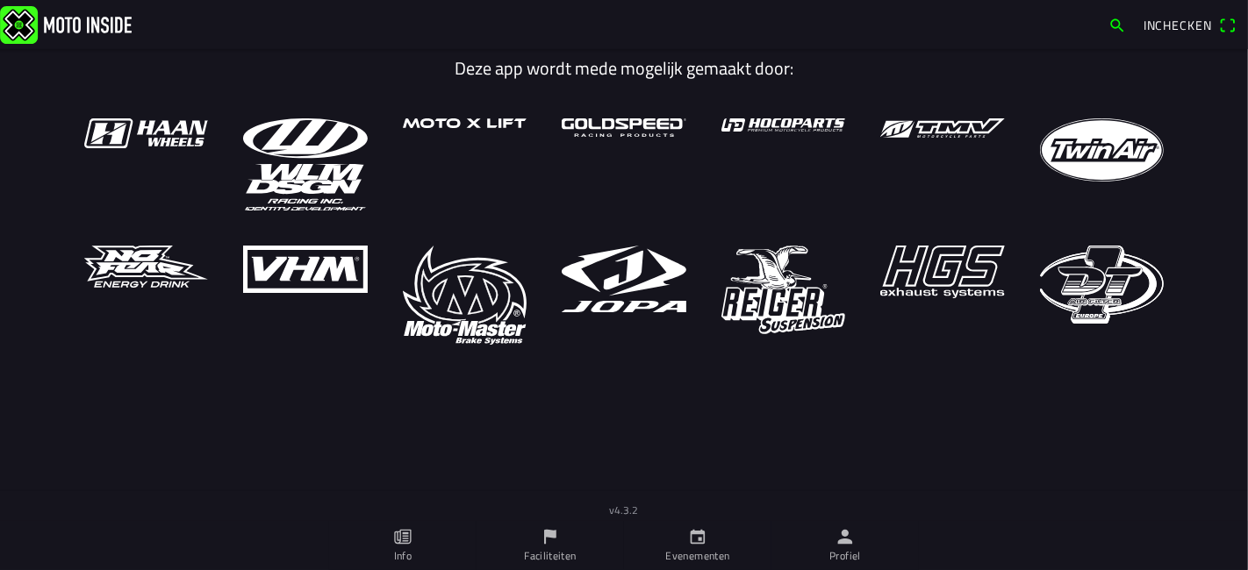
click at [833, 540] on link "Profiel" at bounding box center [844, 545] width 147 height 49
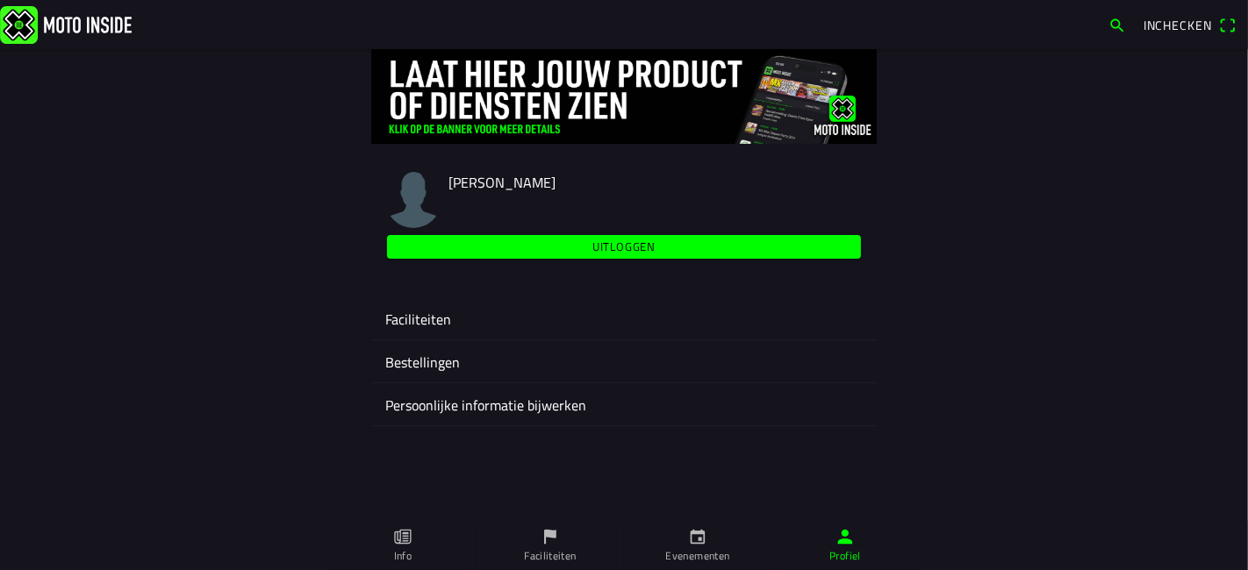
click at [404, 317] on ion-label "Faciliteiten" at bounding box center [623, 319] width 477 height 21
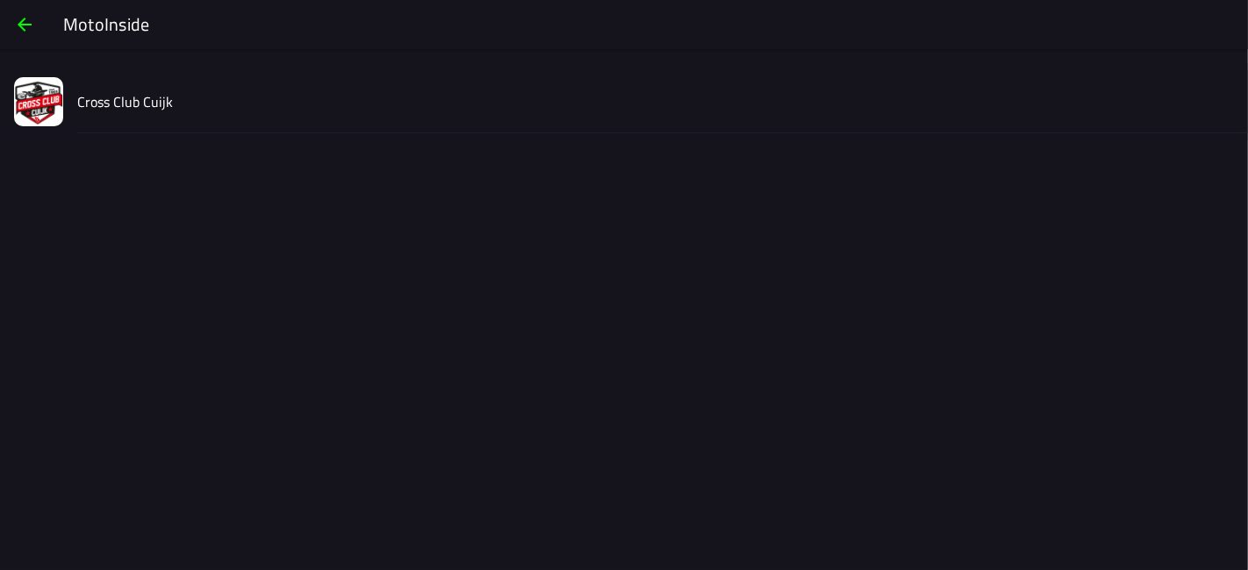
click at [161, 84] on div "Cross Club Cuijk" at bounding box center [655, 101] width 1156 height 62
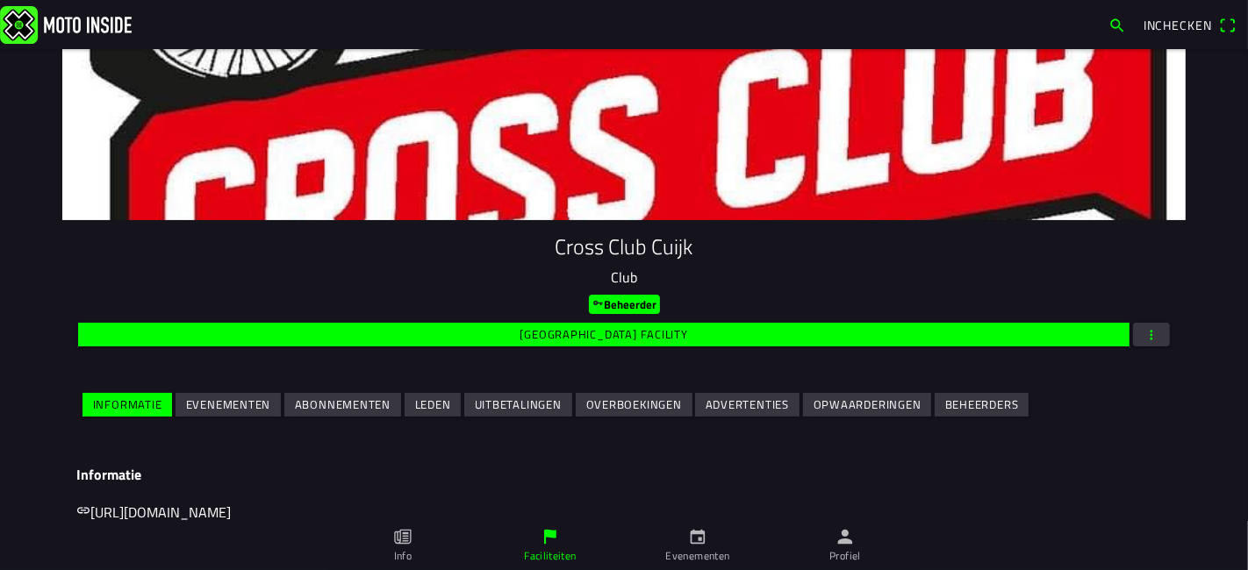
scroll to position [195, 0]
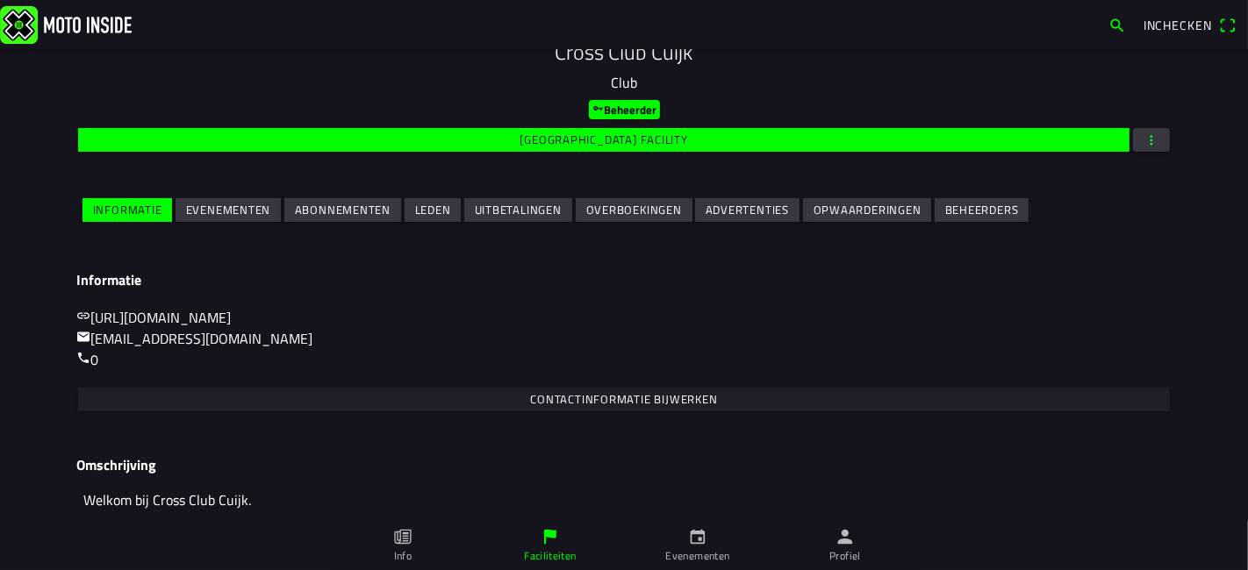
click at [0, 0] on slot "Evenementen" at bounding box center [0, 0] width 0 height 0
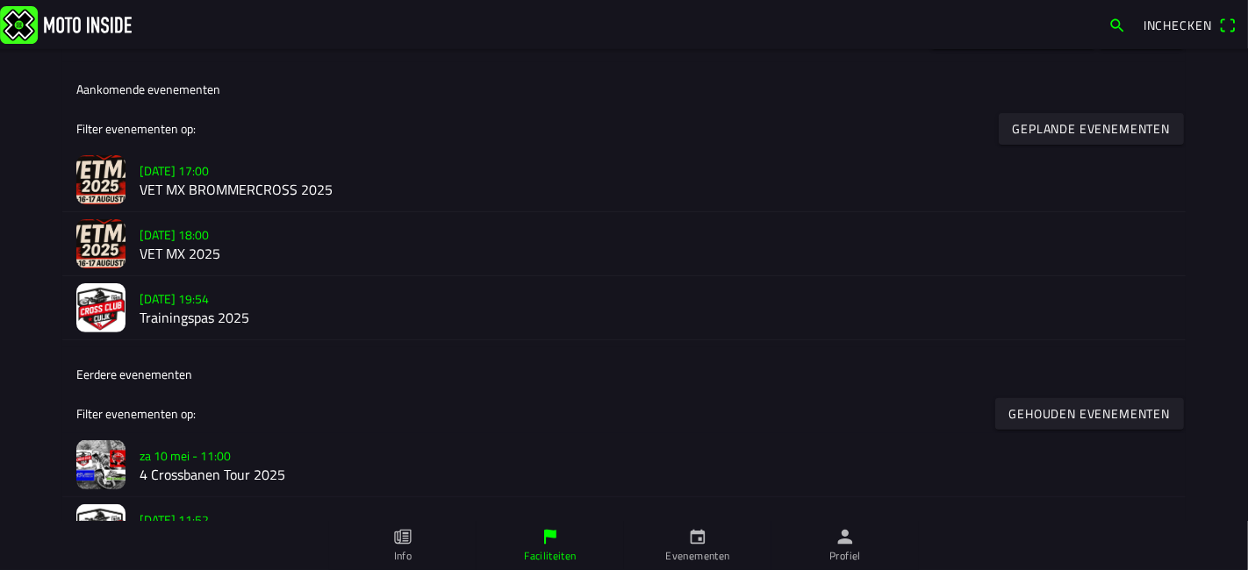
scroll to position [335, 0]
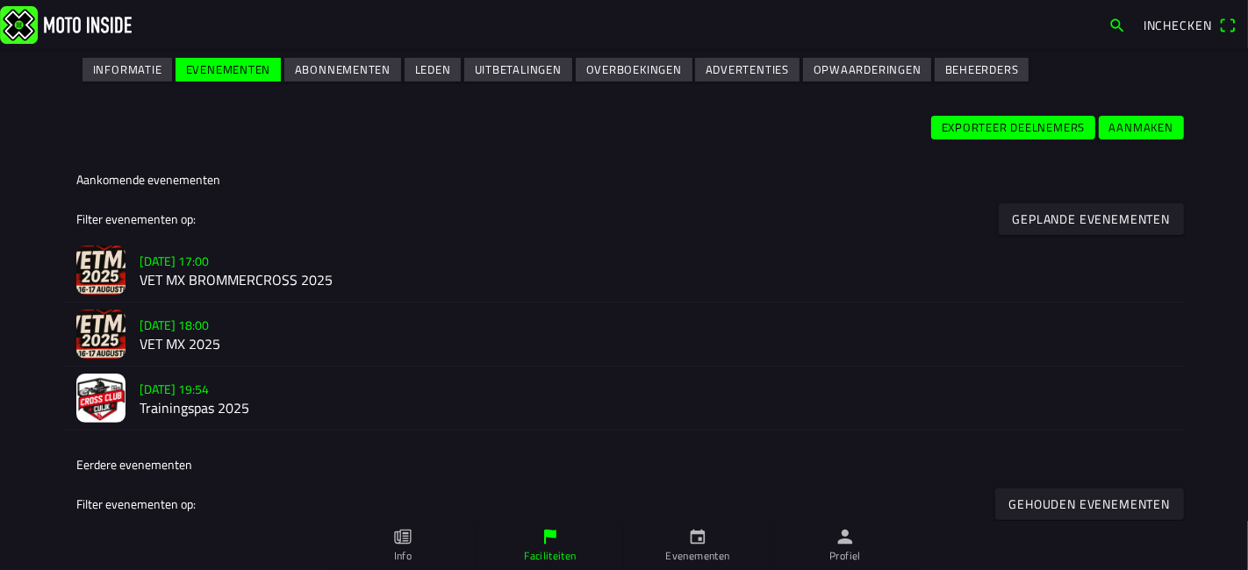
click at [0, 0] on slot "vr [DATE] - 18:00" at bounding box center [0, 0] width 0 height 0
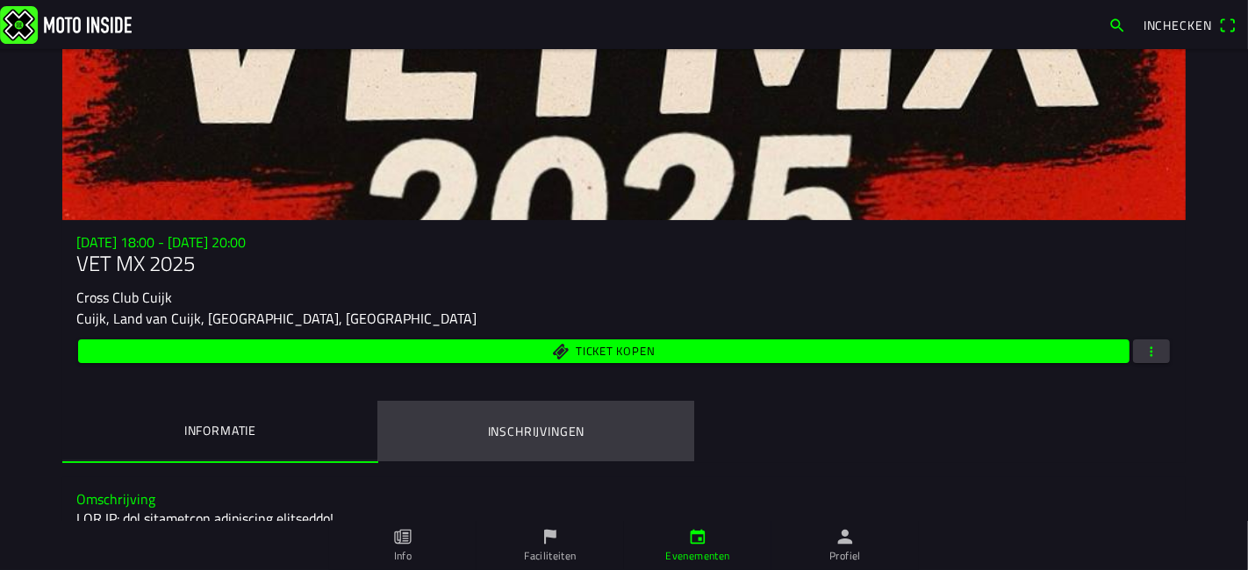
click at [524, 421] on button "Inschrijvingen" at bounding box center [536, 432] width 316 height 60
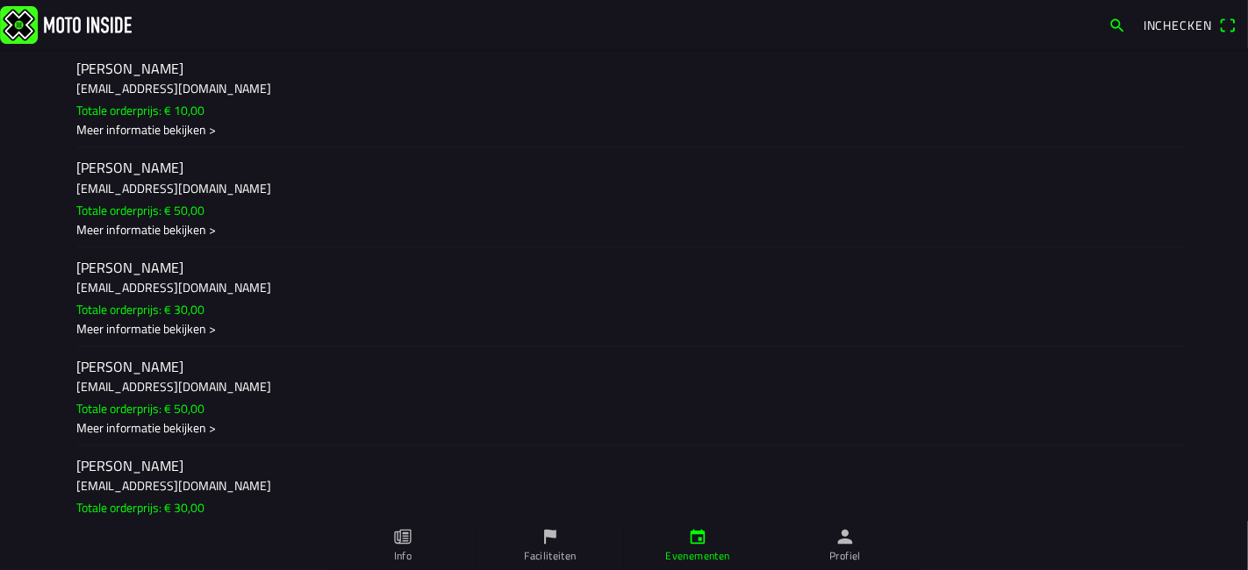
scroll to position [7312, 0]
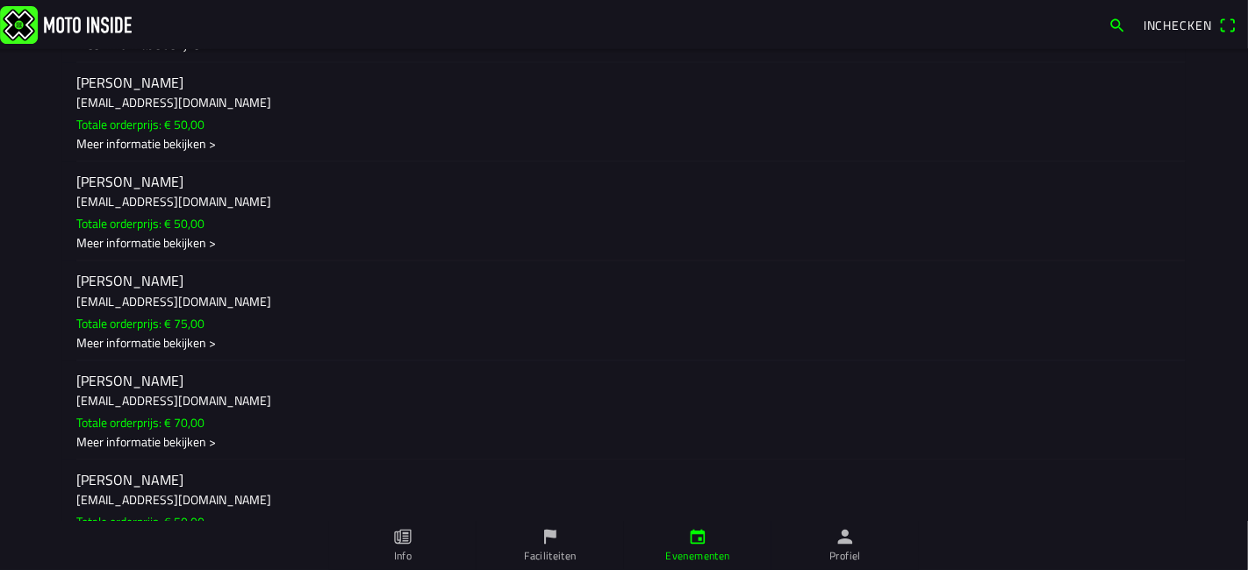
click at [175, 433] on div "Meer informatie bekijken >" at bounding box center [623, 442] width 1095 height 18
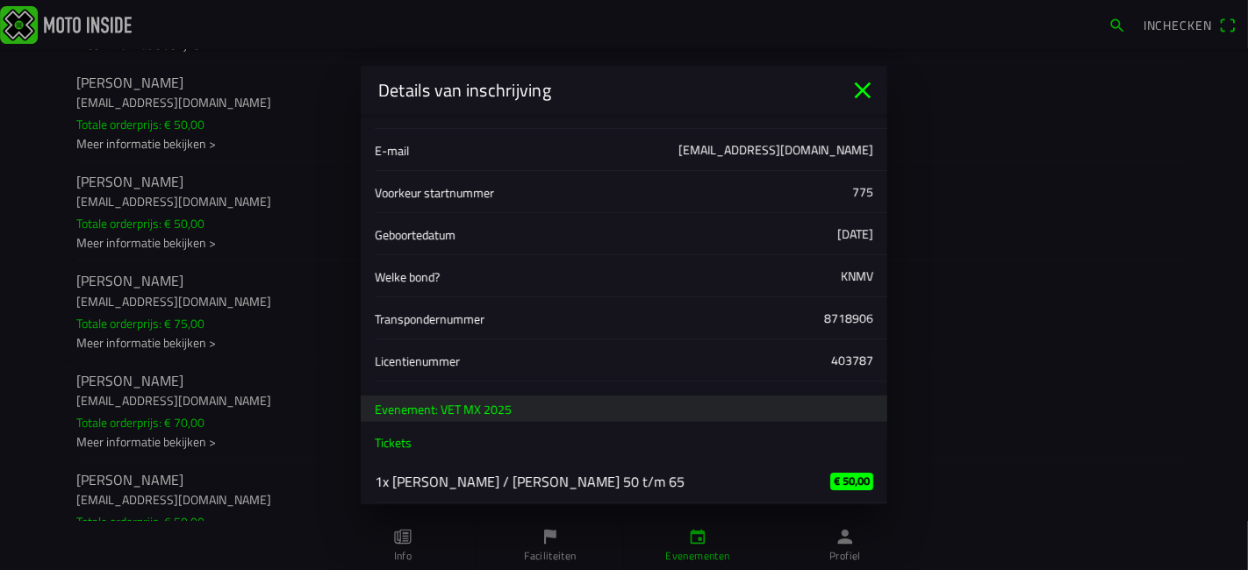
scroll to position [166, 0]
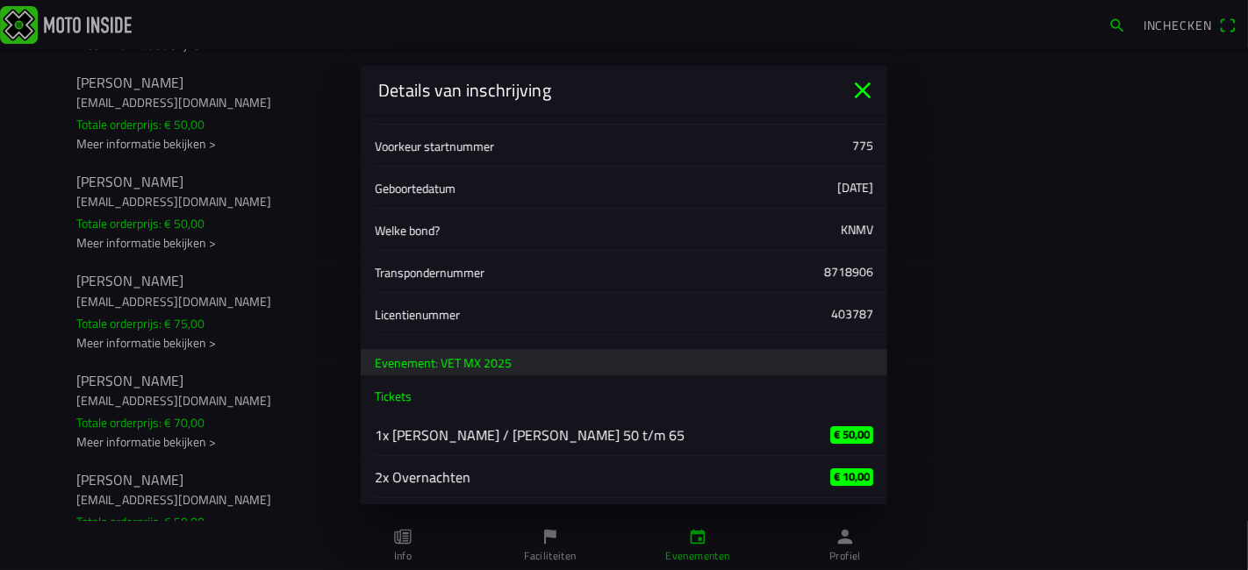
click at [595, 423] on div "1x [PERSON_NAME] / [PERSON_NAME] 50 t/m 65" at bounding box center [588, 434] width 427 height 41
click at [872, 88] on icon "close" at bounding box center [862, 90] width 28 height 28
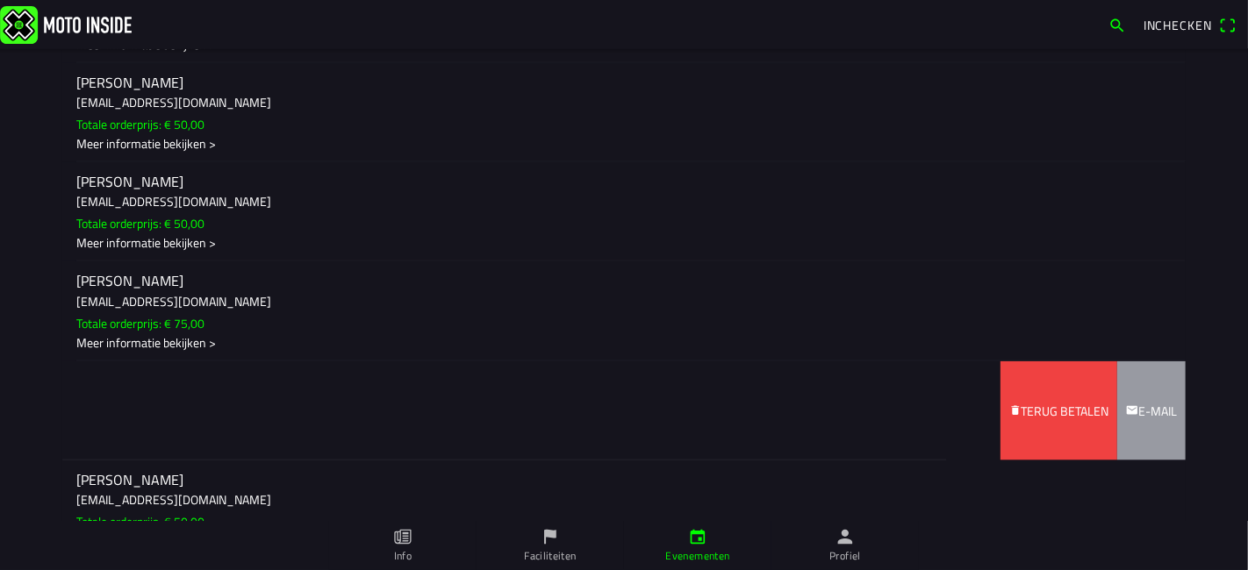
drag, startPoint x: 1070, startPoint y: 329, endPoint x: 754, endPoint y: 322, distance: 316.8
click at [754, 361] on ion-item-sliding "Hans Beek beek.hans@gmail.com Totale orderprijs: € 70,00 Meer informatie bekijk…" at bounding box center [623, 410] width 1123 height 99
click at [0, 0] on slot "Terug betalen" at bounding box center [0, 0] width 0 height 0
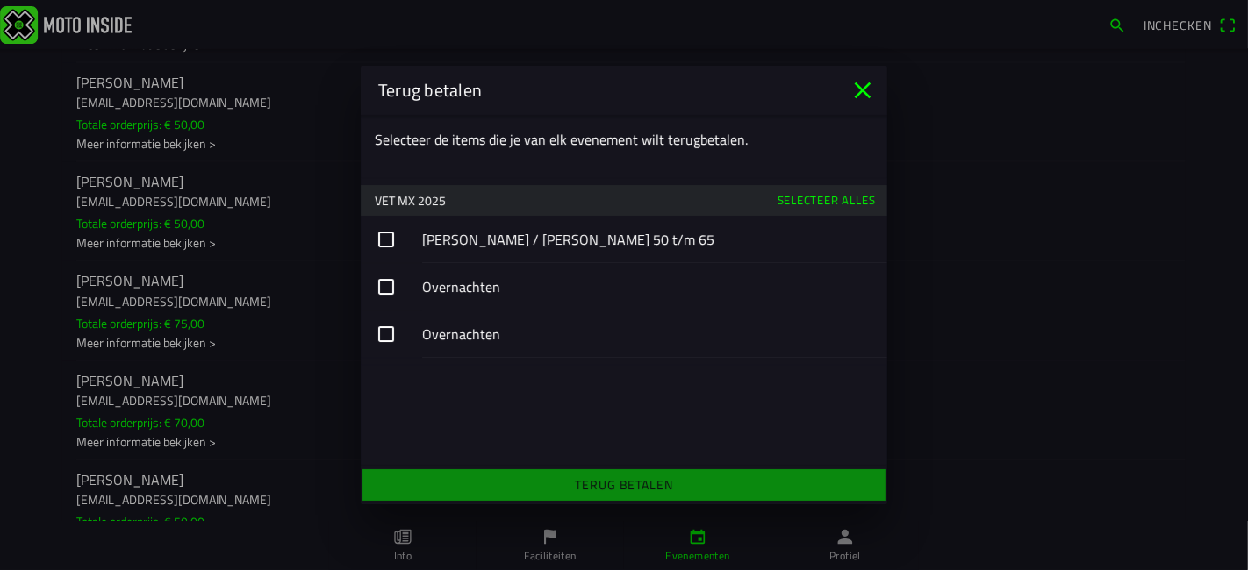
click at [388, 244] on button "button" at bounding box center [624, 239] width 526 height 47
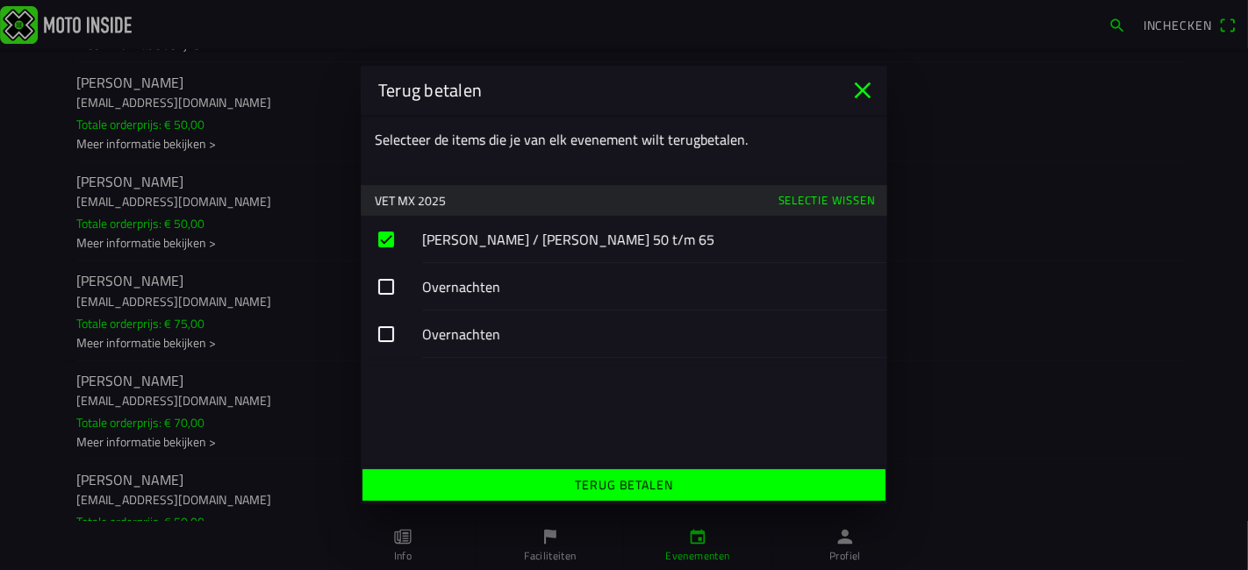
drag, startPoint x: 388, startPoint y: 289, endPoint x: 390, endPoint y: 310, distance: 21.2
click at [388, 290] on button "button" at bounding box center [624, 286] width 526 height 47
click at [392, 340] on button "button" at bounding box center [624, 334] width 526 height 47
click at [0, 0] on slot "Terug betalen" at bounding box center [0, 0] width 0 height 0
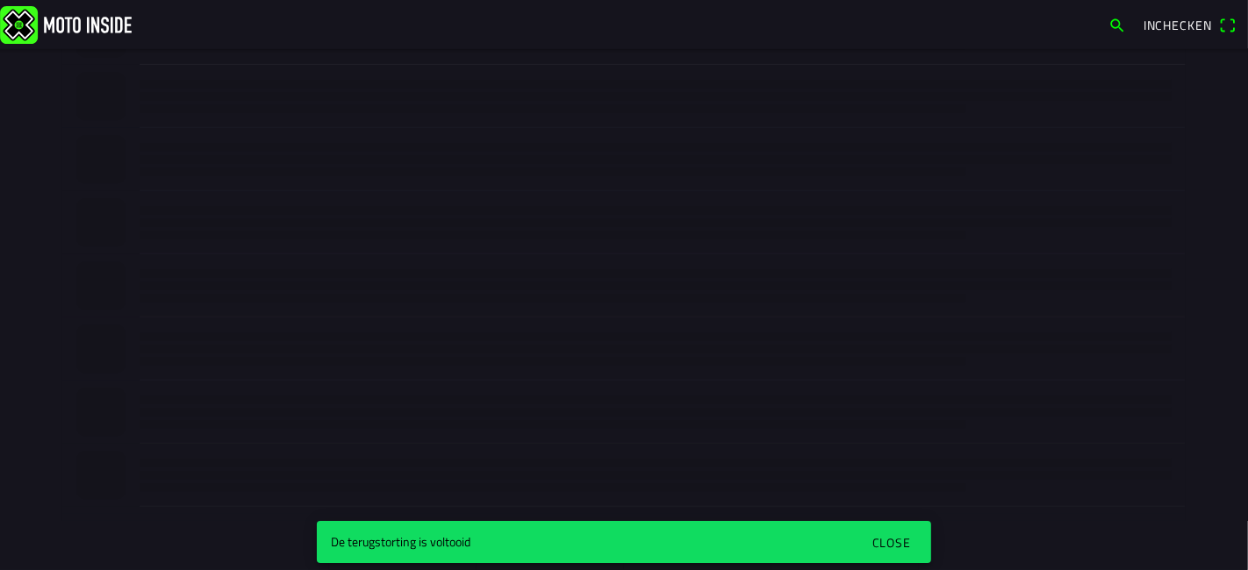
scroll to position [654, 0]
click at [904, 541] on div "Close" at bounding box center [891, 542] width 39 height 18
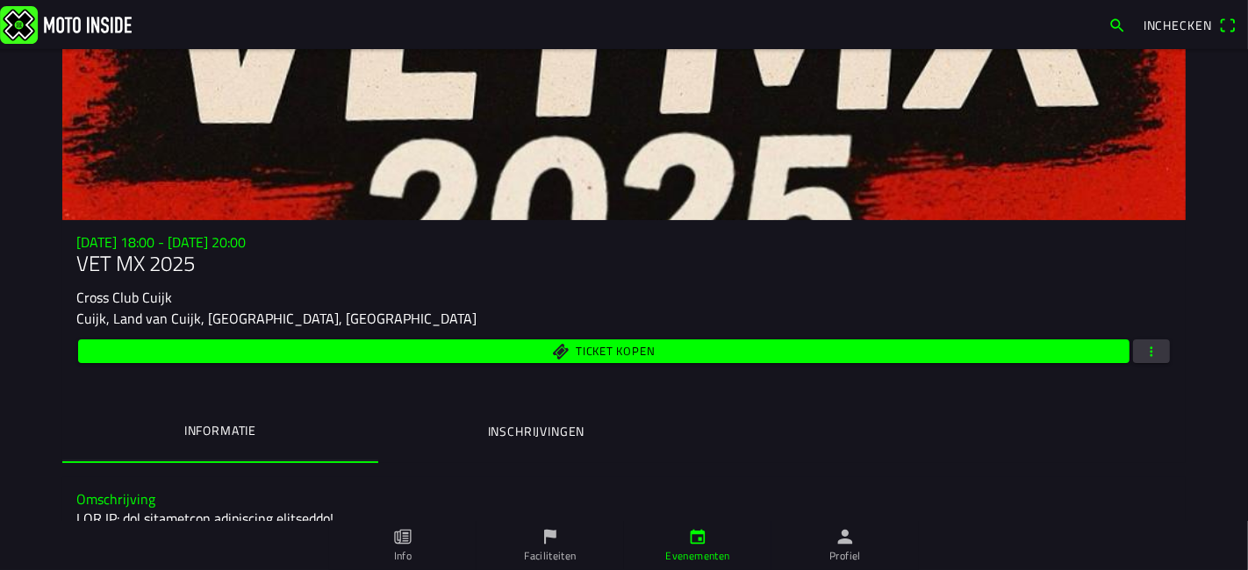
click at [1154, 349] on button "button" at bounding box center [1151, 352] width 37 height 24
click at [949, 449] on ion-backdrop at bounding box center [624, 285] width 1248 height 570
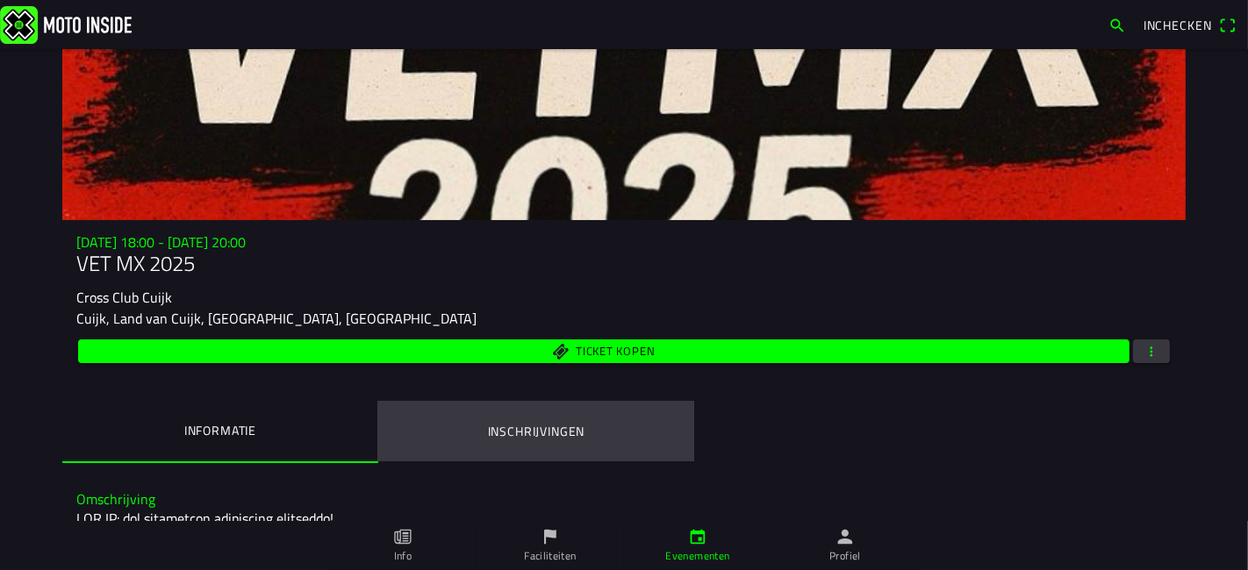
click at [524, 429] on ion-label "Inschrijvingen" at bounding box center [536, 431] width 97 height 19
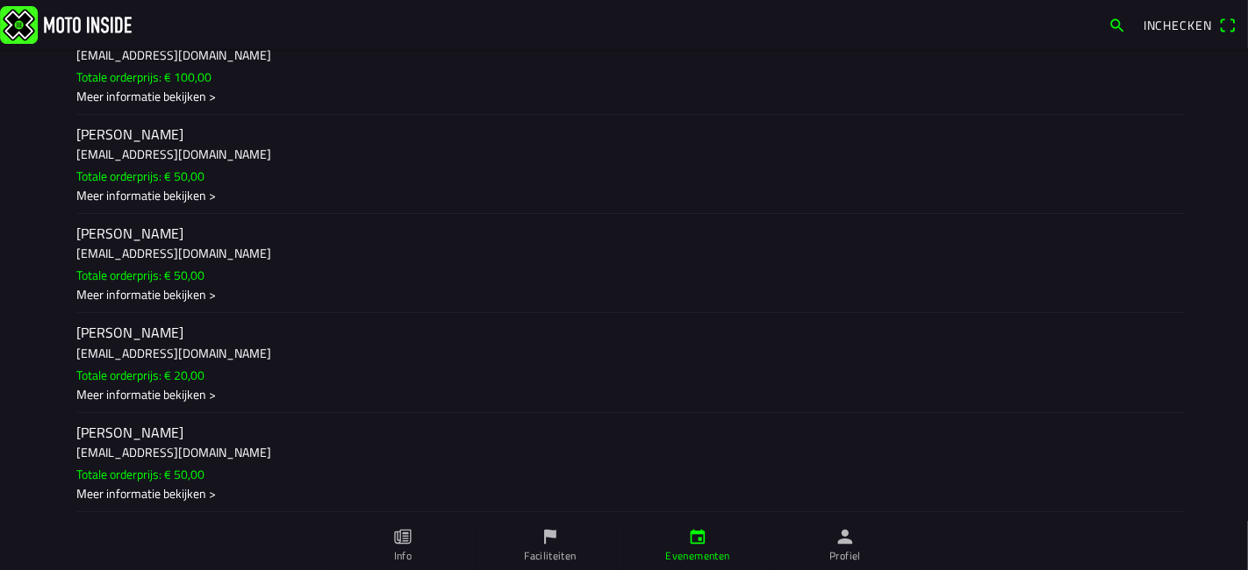
scroll to position [22060, 0]
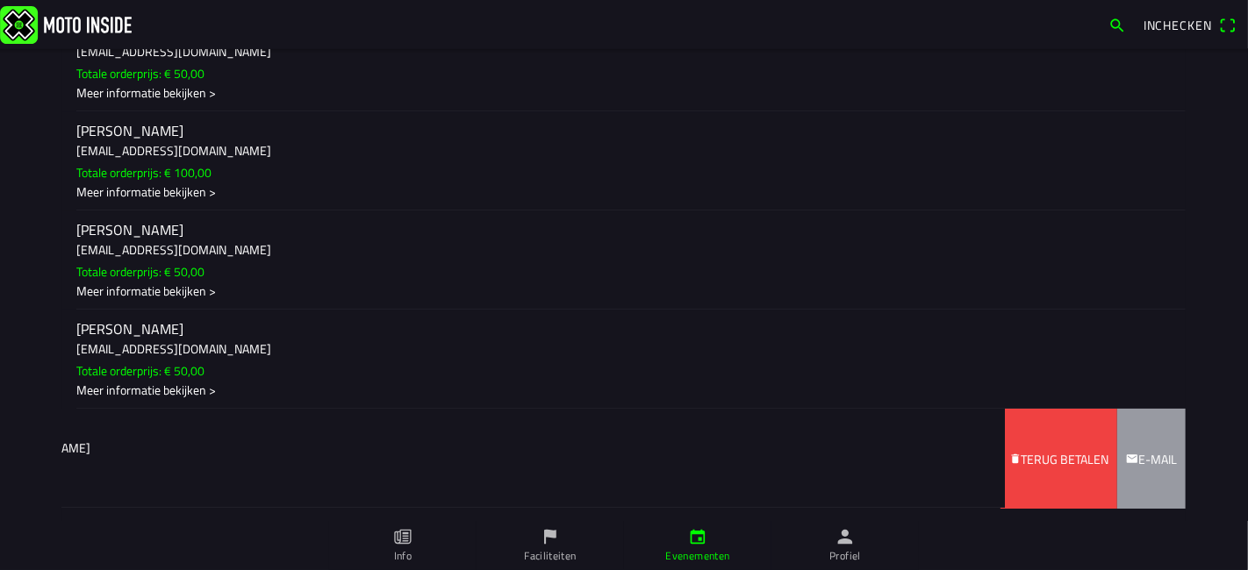
drag, startPoint x: 871, startPoint y: 237, endPoint x: 688, endPoint y: 229, distance: 183.5
click at [688, 410] on ion-item-sliding "Ron Beek mxbeekie@gmail.com Totale orderprijs: € 20,00 Meer informatie bekijken…" at bounding box center [623, 459] width 1123 height 99
click at [0, 0] on slot "Terug betalen" at bounding box center [0, 0] width 0 height 0
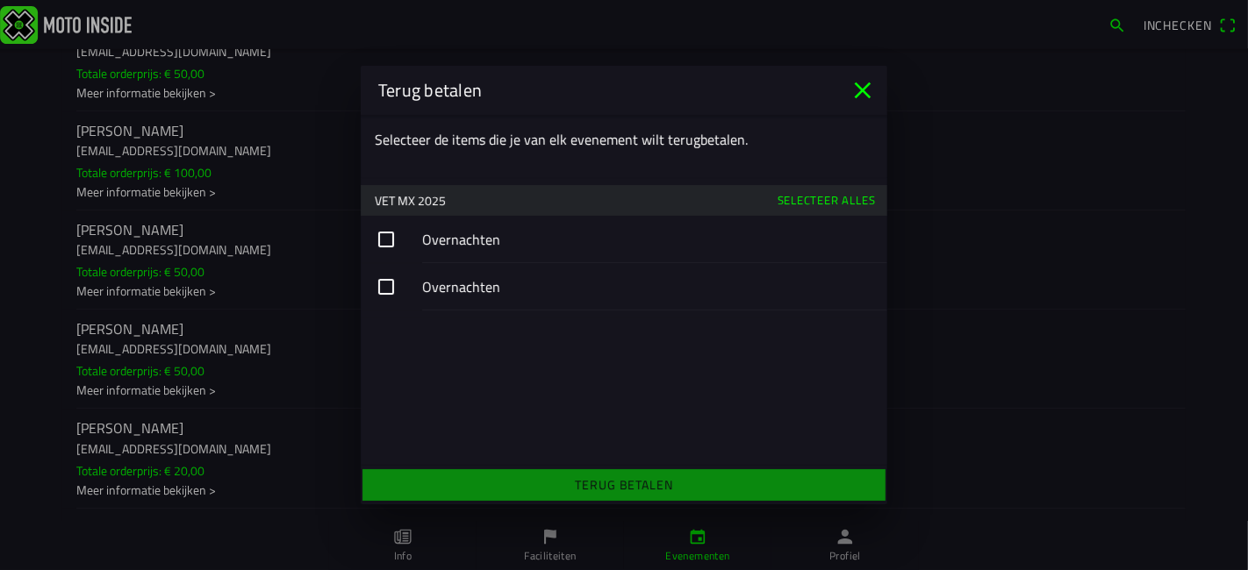
click at [383, 241] on button "button" at bounding box center [624, 239] width 526 height 47
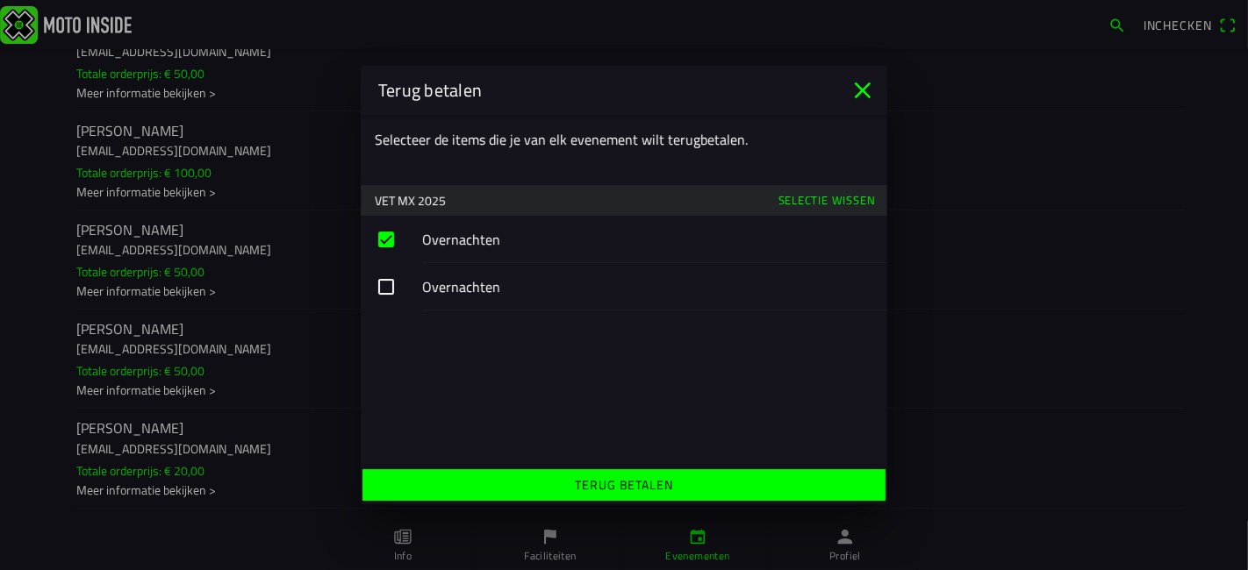
click at [379, 278] on button "button" at bounding box center [624, 286] width 526 height 47
click at [529, 483] on span "Terug betalen" at bounding box center [623, 485] width 496 height 32
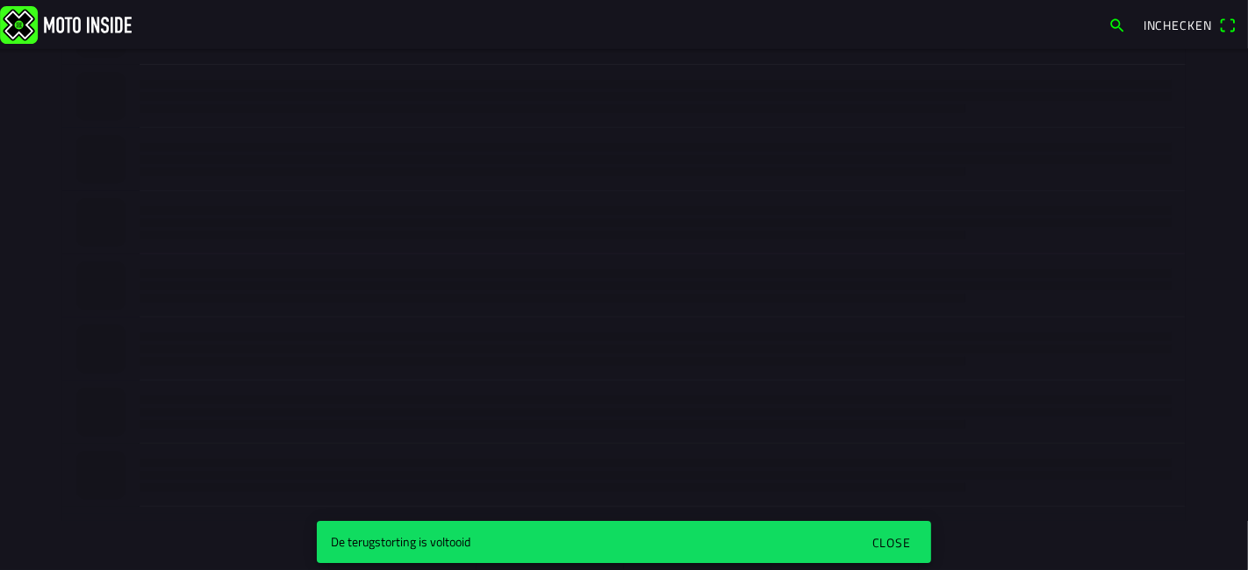
scroll to position [654, 0]
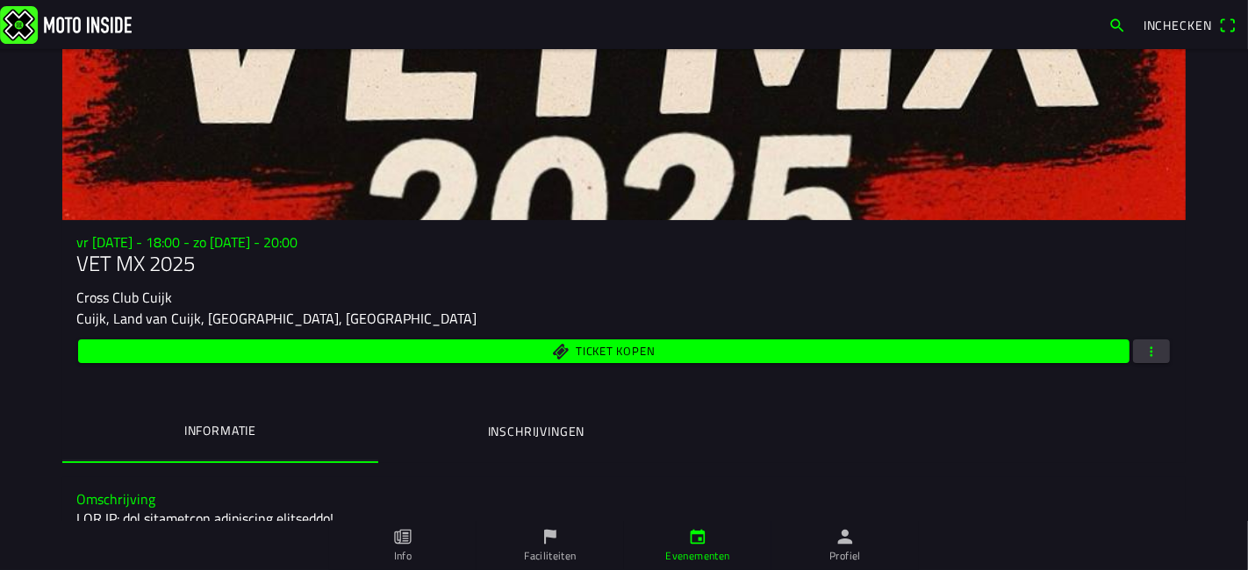
click at [511, 412] on button "Inschrijvingen" at bounding box center [536, 432] width 316 height 60
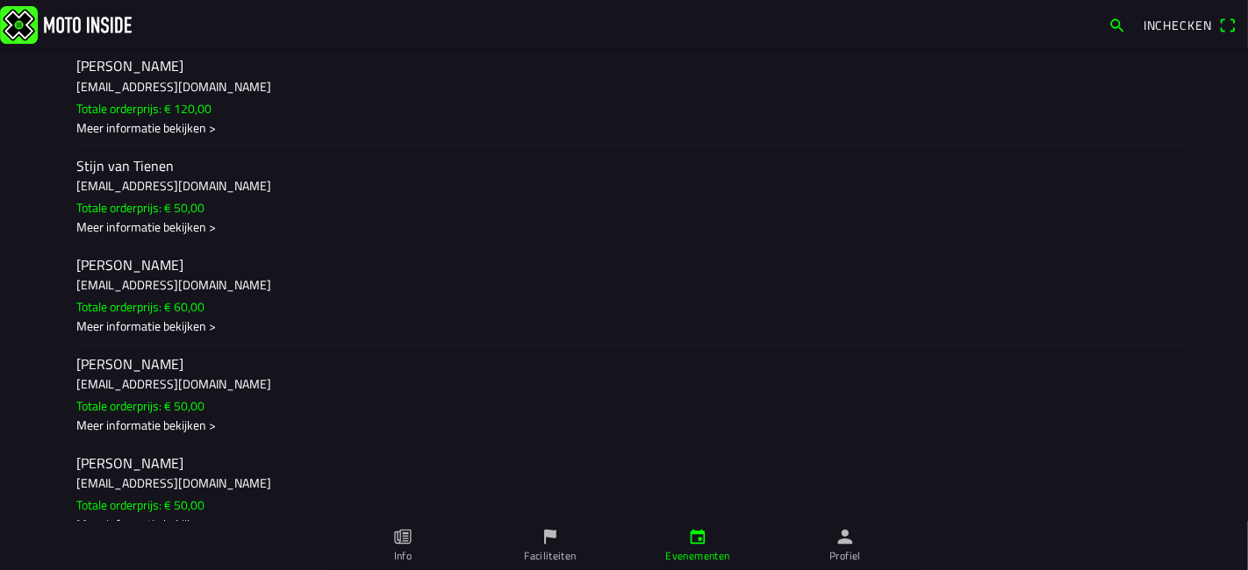
scroll to position [21963, 0]
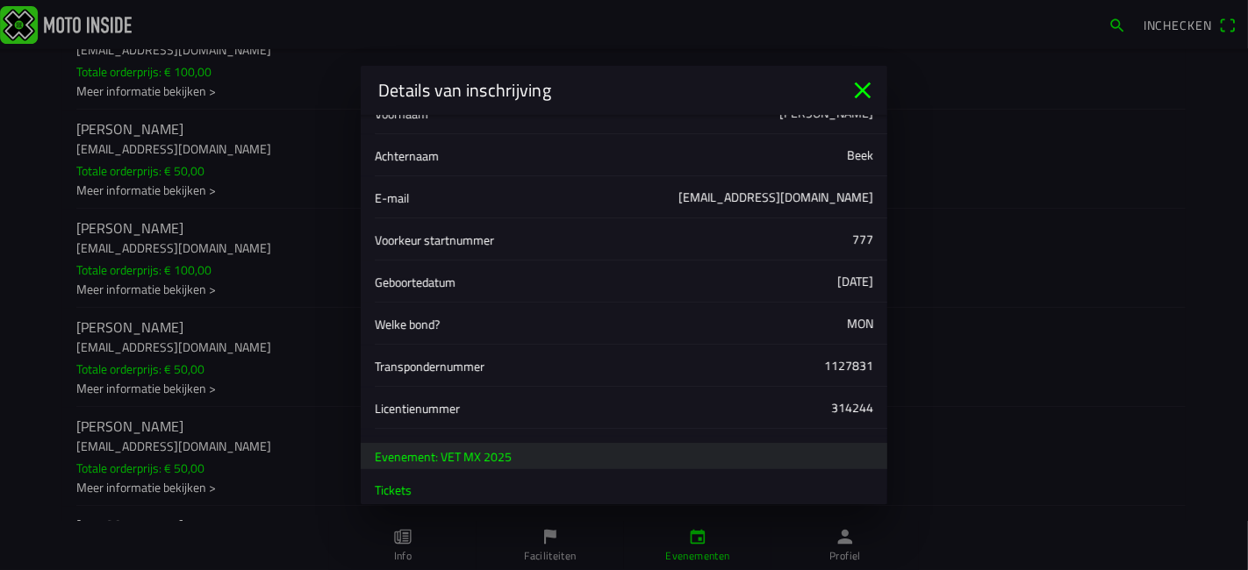
scroll to position [125, 0]
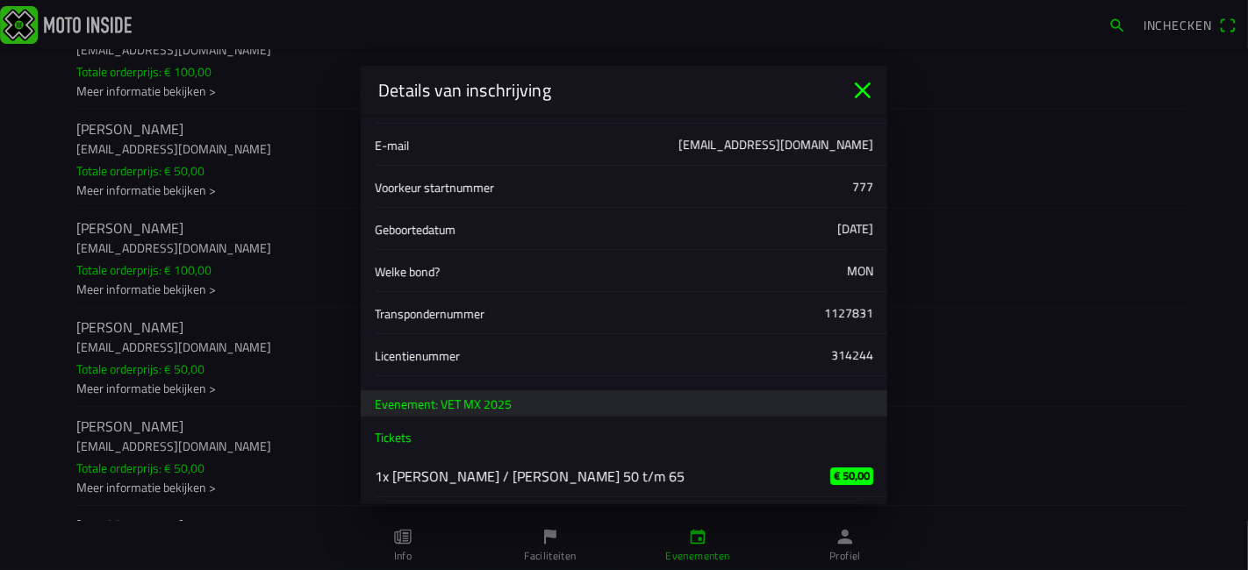
click at [871, 89] on icon "close" at bounding box center [862, 90] width 28 height 28
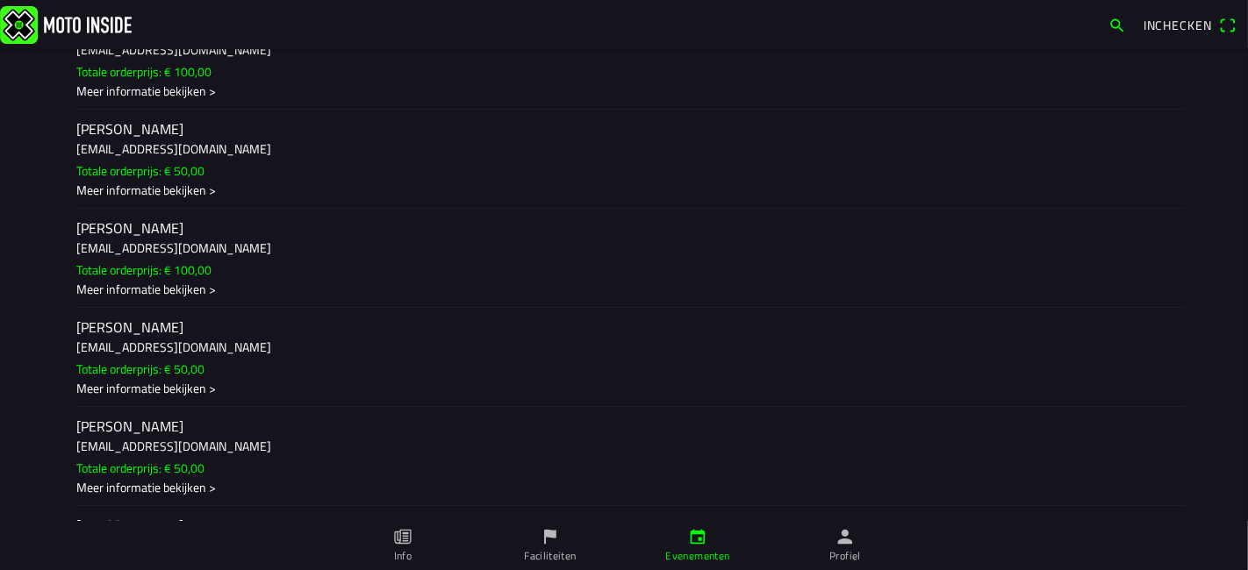
drag, startPoint x: 1062, startPoint y: 448, endPoint x: 839, endPoint y: 442, distance: 222.9
click at [0, 0] on slot "Terug betalen" at bounding box center [0, 0] width 0 height 0
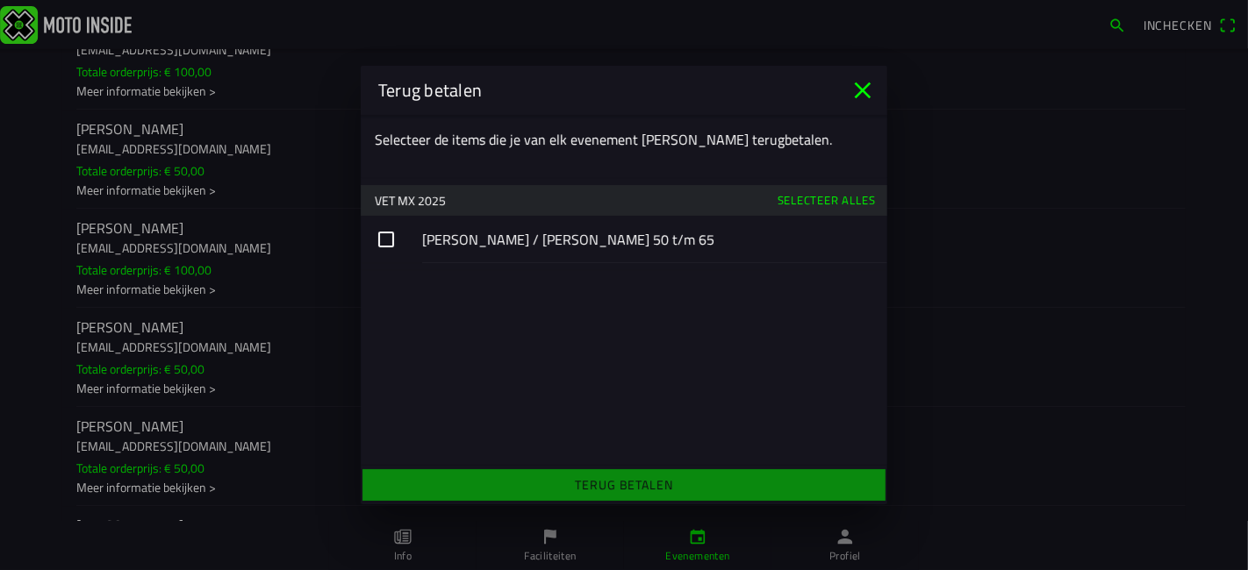
click at [452, 245] on button "button" at bounding box center [624, 239] width 526 height 47
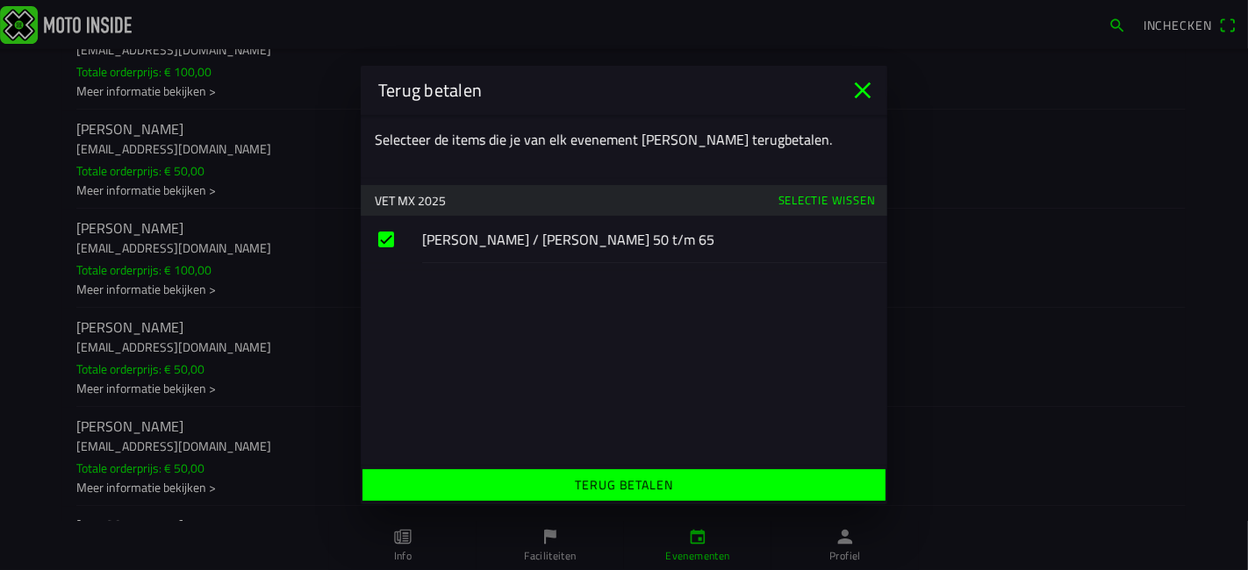
click at [0, 0] on slot "Terug betalen" at bounding box center [0, 0] width 0 height 0
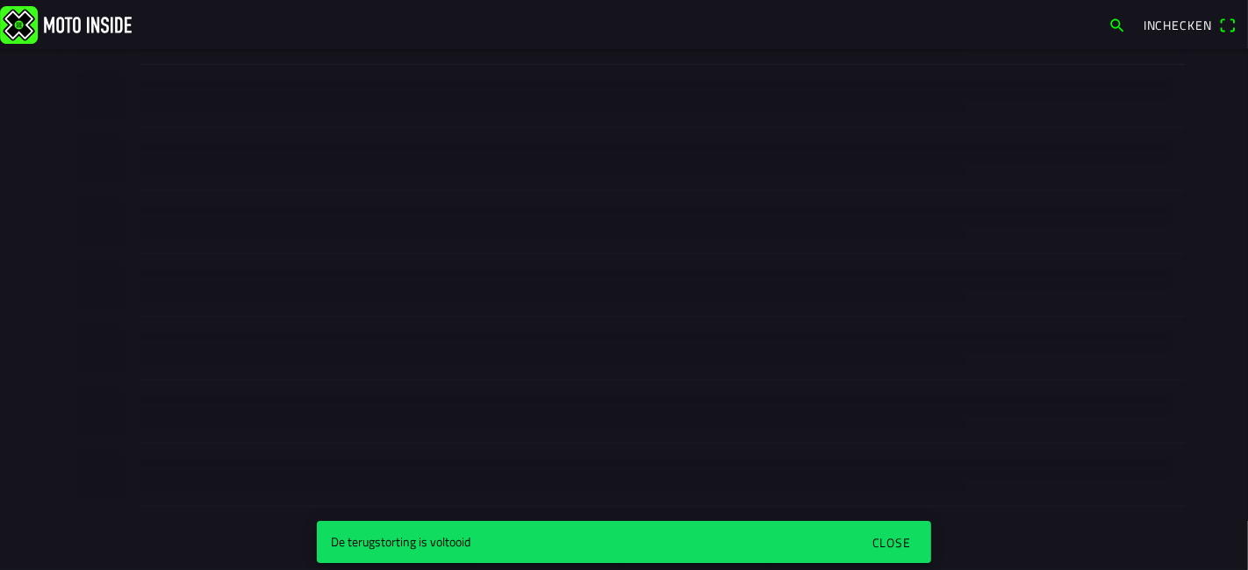
scroll to position [654, 0]
drag, startPoint x: 895, startPoint y: 541, endPoint x: 863, endPoint y: 512, distance: 42.8
click at [895, 540] on div "Close" at bounding box center [891, 542] width 39 height 18
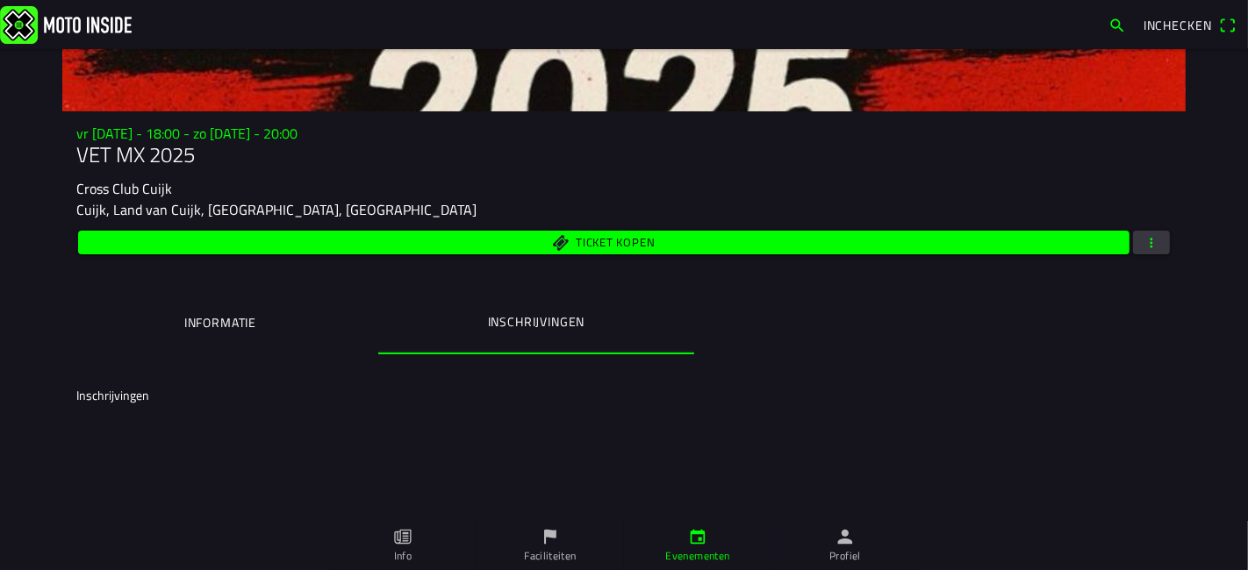
scroll to position [0, 0]
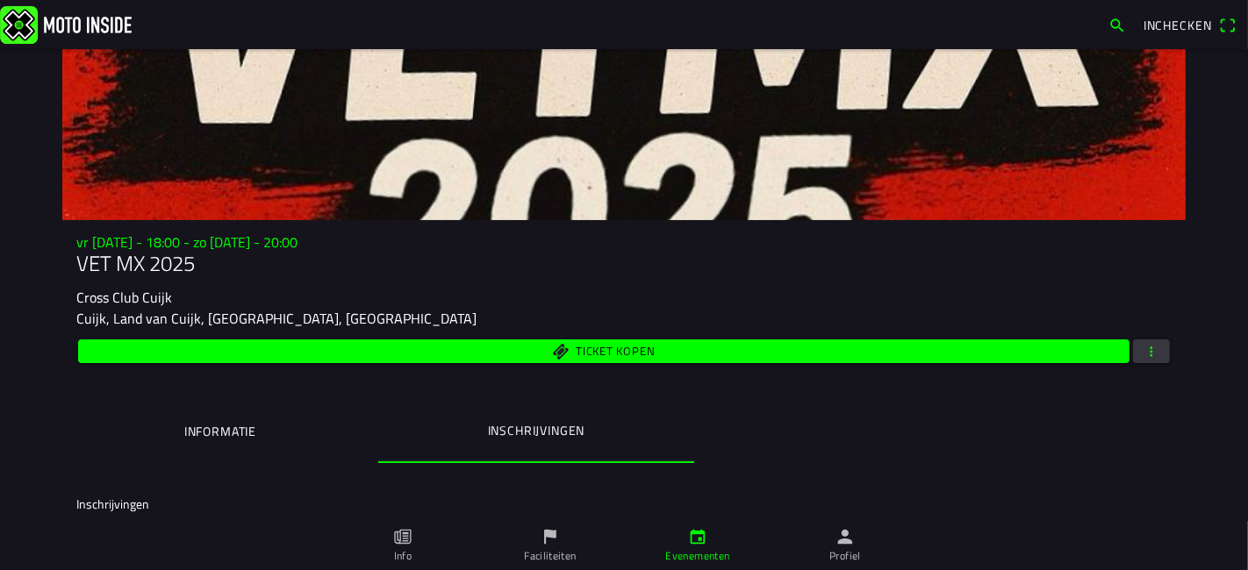
click at [282, 411] on button "Informatie" at bounding box center [220, 432] width 316 height 60
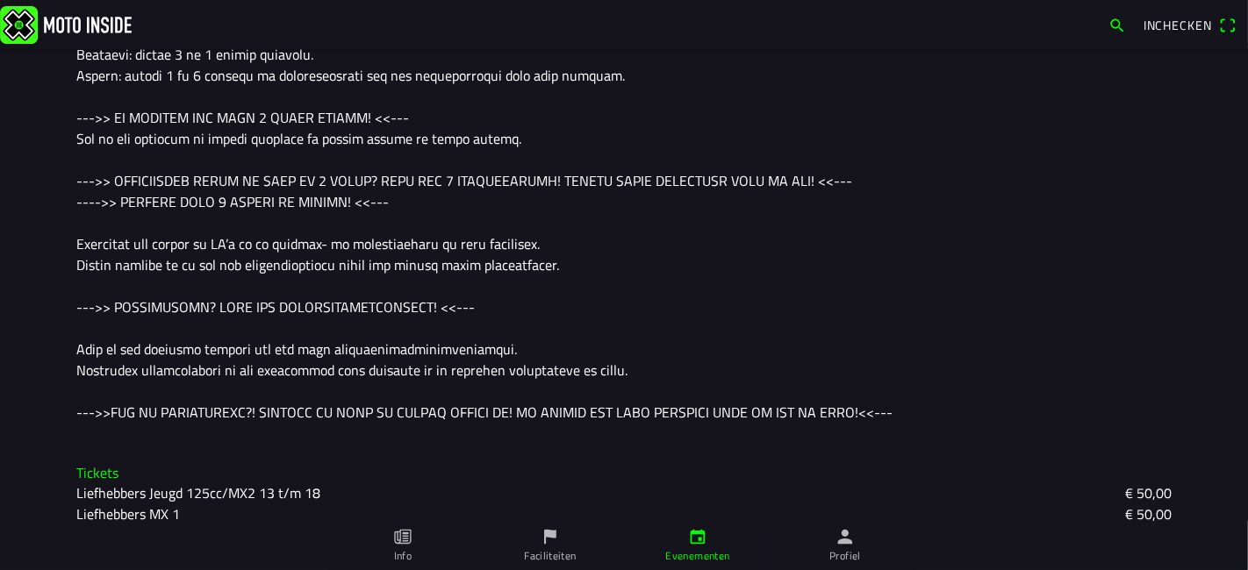
scroll to position [167, 0]
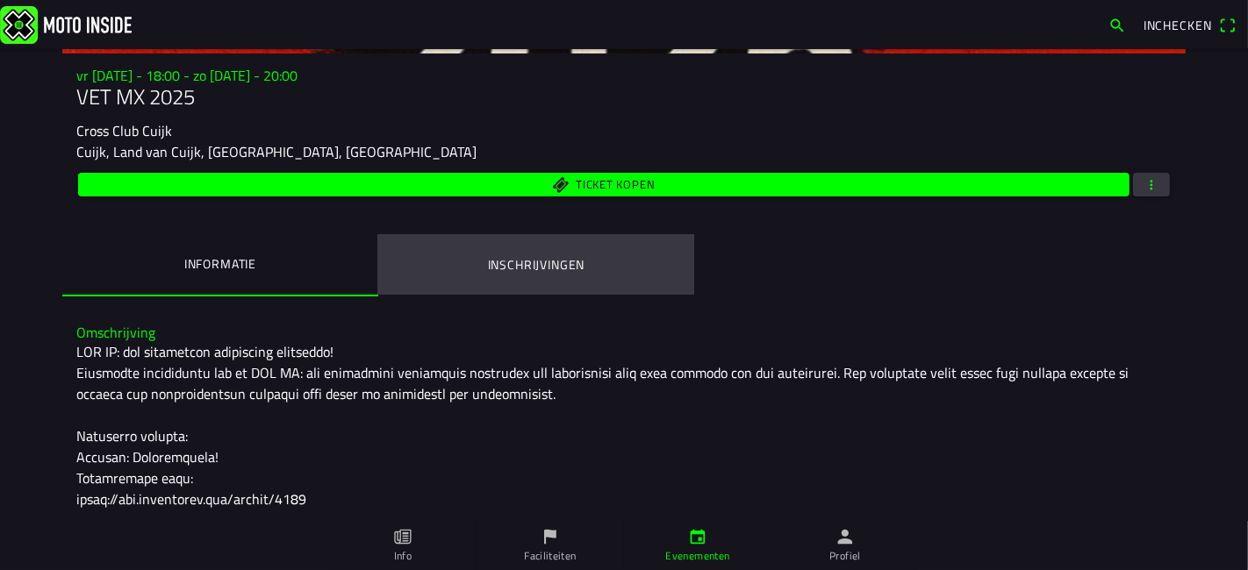
click at [533, 276] on button "Inschrijvingen" at bounding box center [536, 265] width 316 height 60
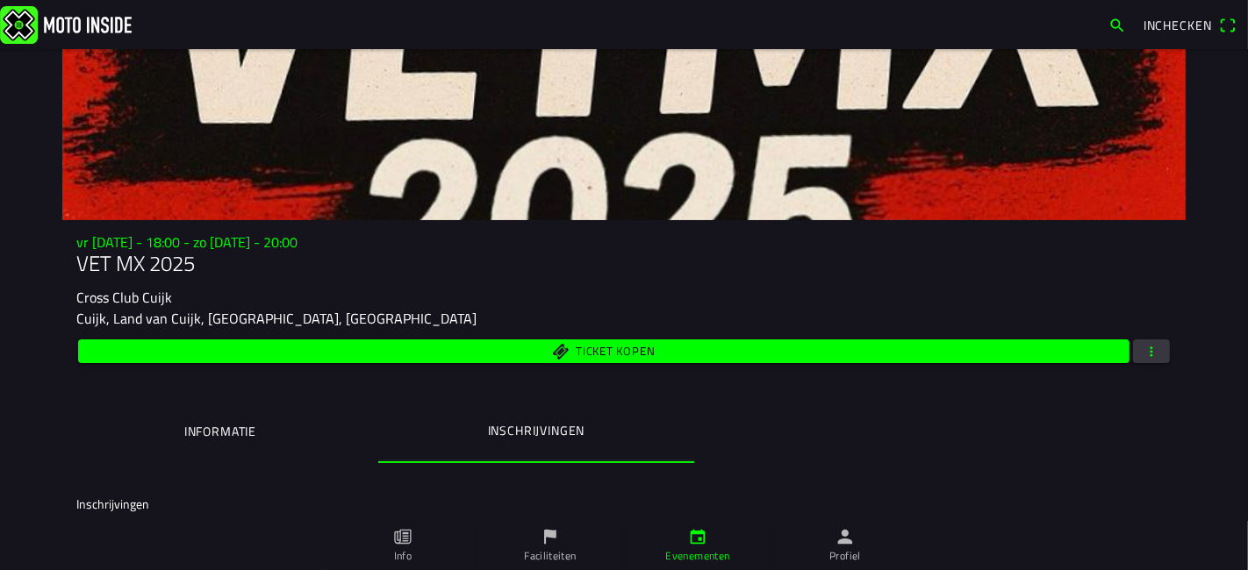
click at [1149, 349] on span "button" at bounding box center [1151, 352] width 16 height 24
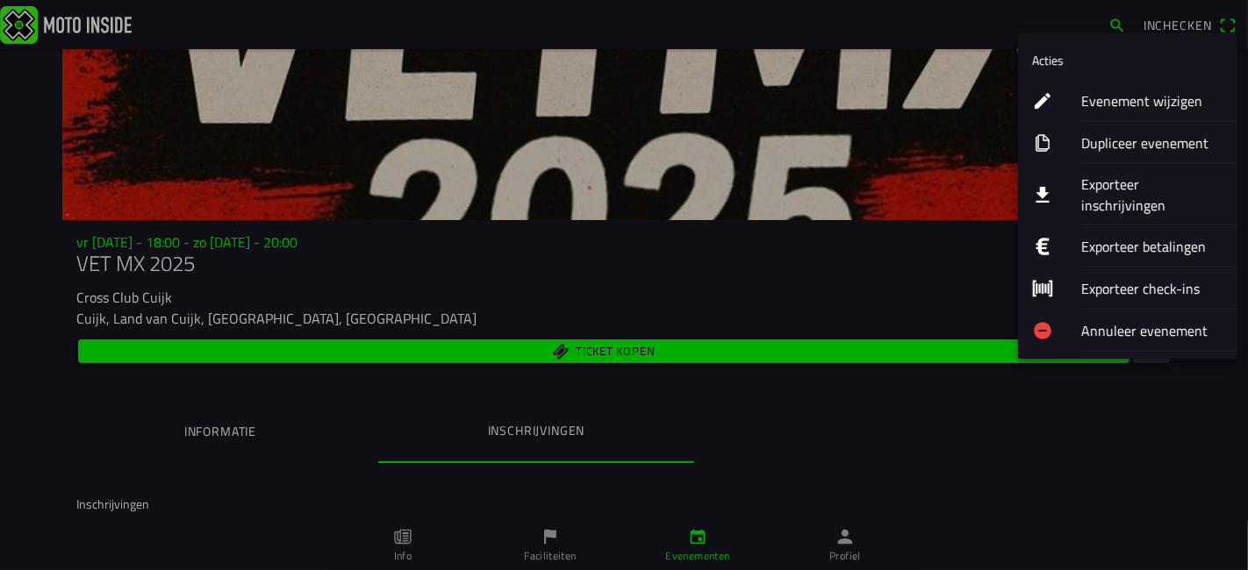
click at [1098, 108] on ion-label "Evenement wijzigen" at bounding box center [1152, 100] width 142 height 21
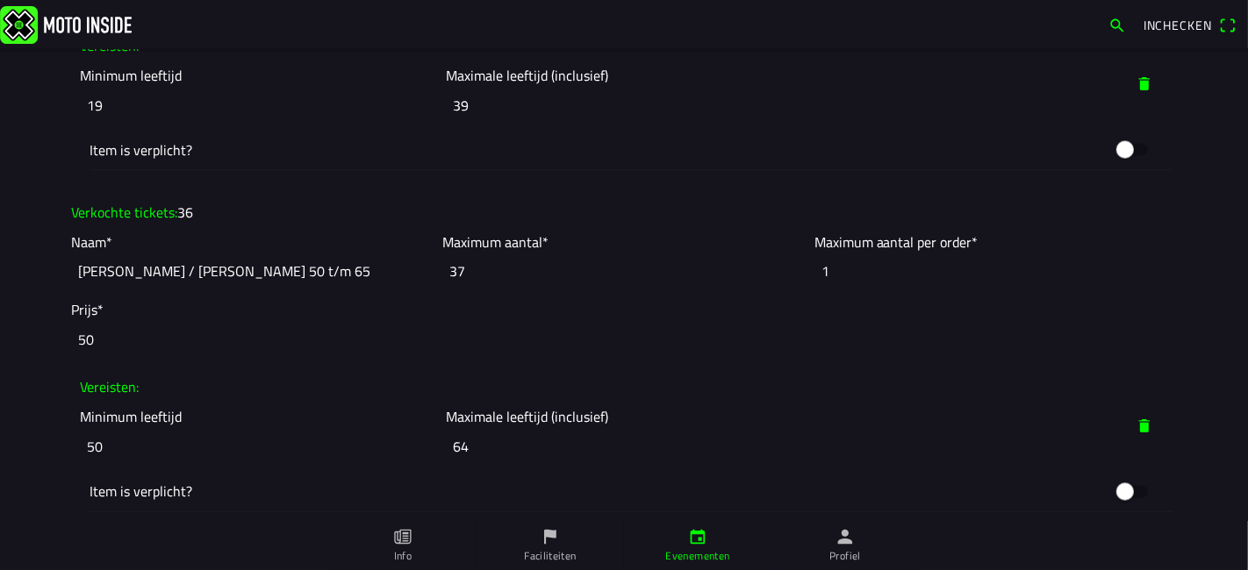
scroll to position [2632, 0]
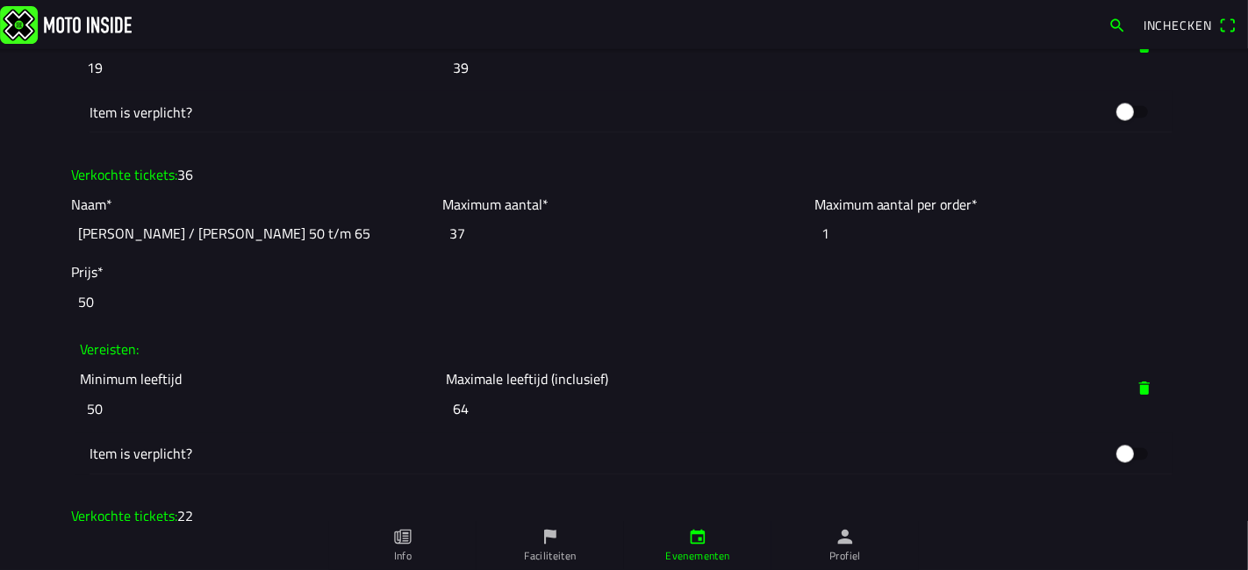
click at [204, 170] on ion-col "Verkochte tickets: 36" at bounding box center [624, 175] width 1114 height 30
click at [0, 0] on slot "36" at bounding box center [0, 0] width 0 height 0
drag, startPoint x: 193, startPoint y: 173, endPoint x: 282, endPoint y: 180, distance: 88.9
click at [193, 171] on ion-col "Verkochte tickets: 36" at bounding box center [624, 175] width 1114 height 30
click at [794, 240] on input "37" at bounding box center [623, 234] width 362 height 39
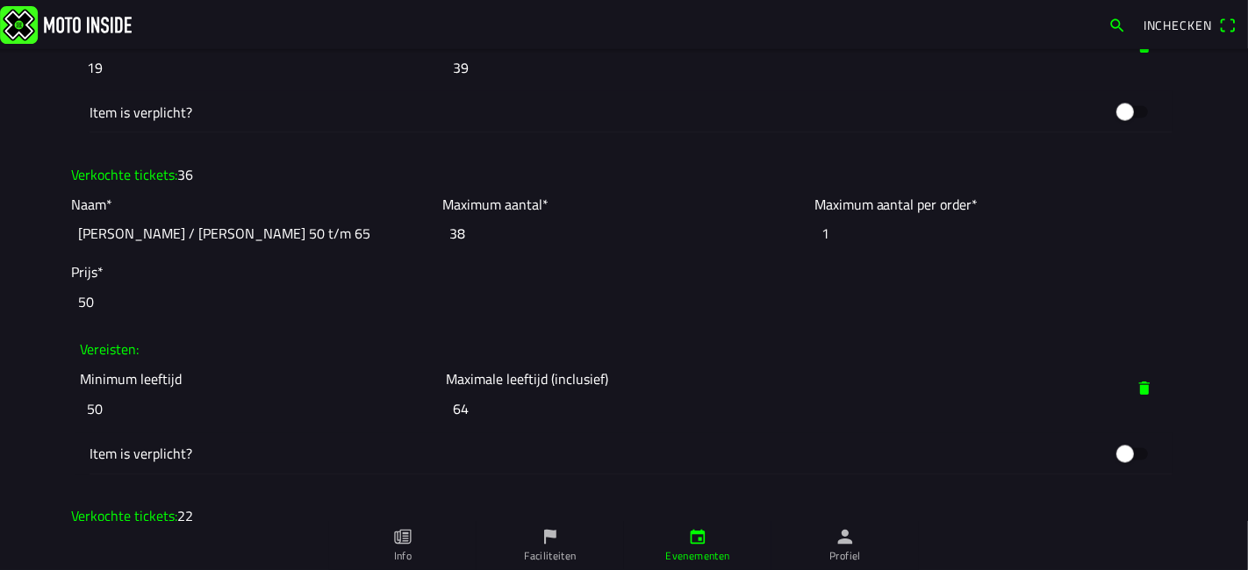
click at [790, 226] on input "38" at bounding box center [623, 234] width 362 height 39
click at [791, 231] on input "37" at bounding box center [623, 234] width 362 height 39
click at [791, 234] on input "36" at bounding box center [623, 234] width 362 height 39
click at [791, 234] on input "35" at bounding box center [623, 234] width 362 height 39
click at [791, 234] on input "34" at bounding box center [623, 234] width 362 height 39
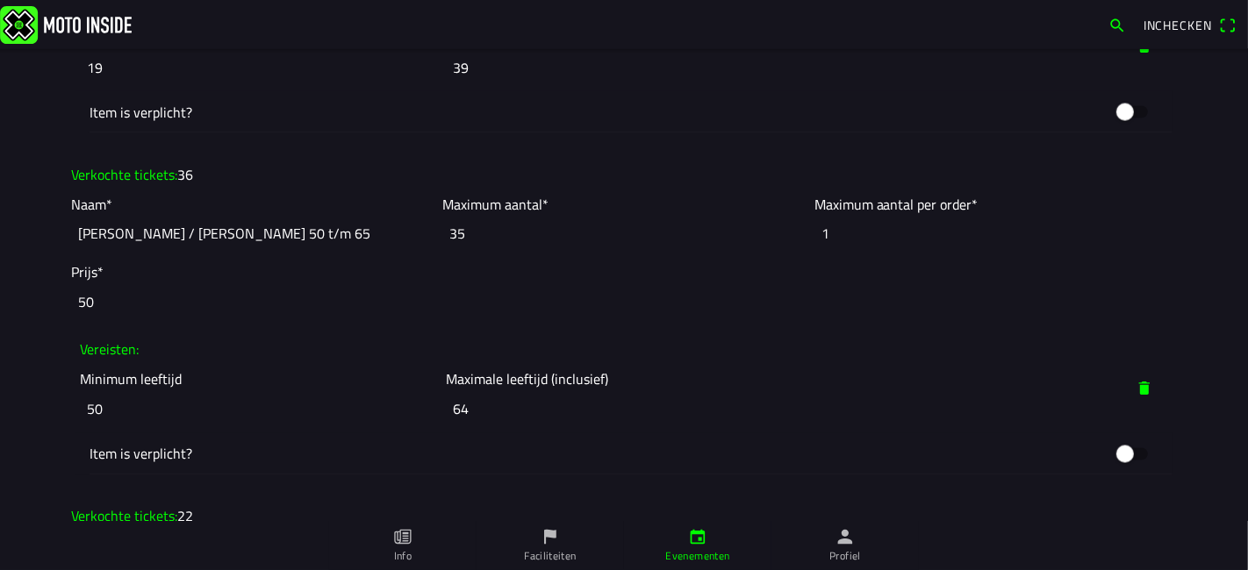
type input "35"
click at [792, 224] on input "35" at bounding box center [623, 234] width 362 height 39
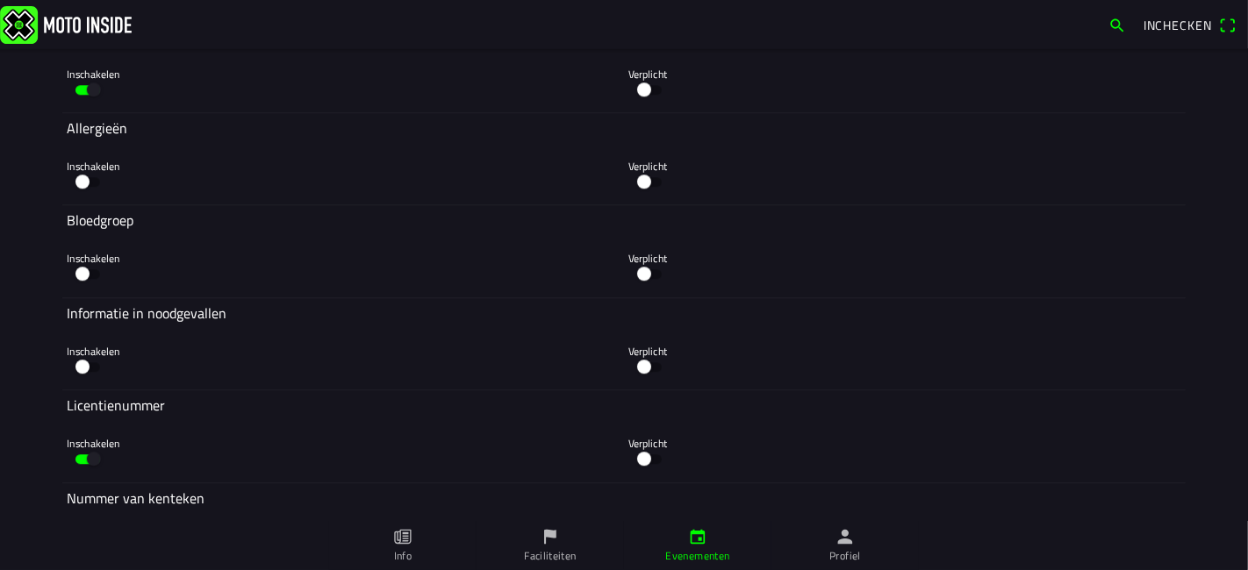
scroll to position [9860, 0]
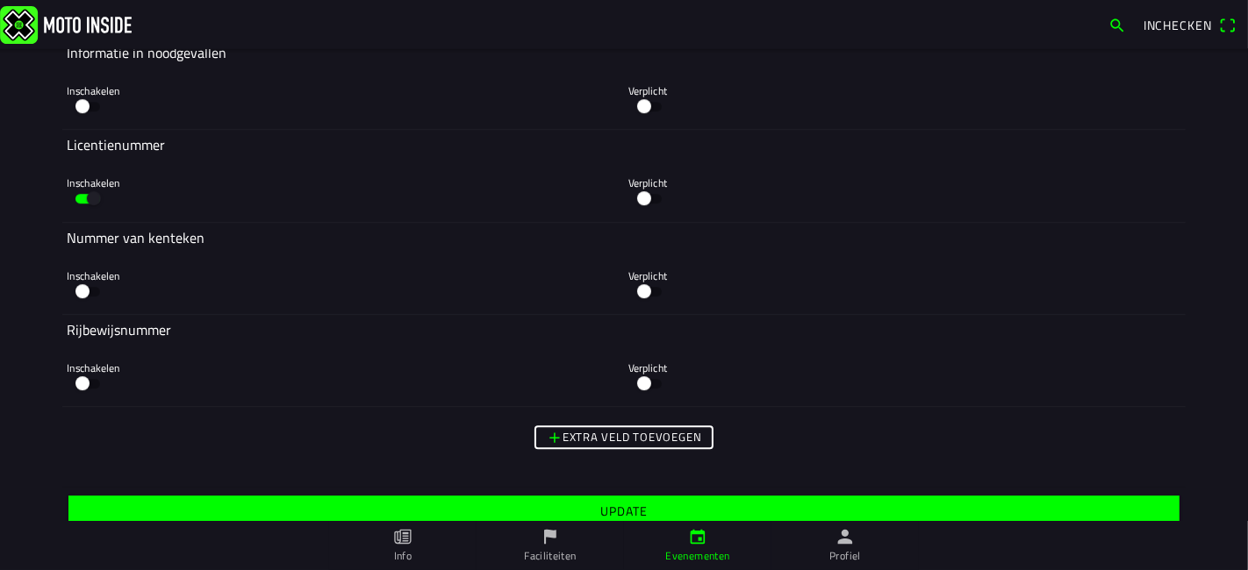
click at [436, 499] on span "Update" at bounding box center [623, 512] width 1083 height 32
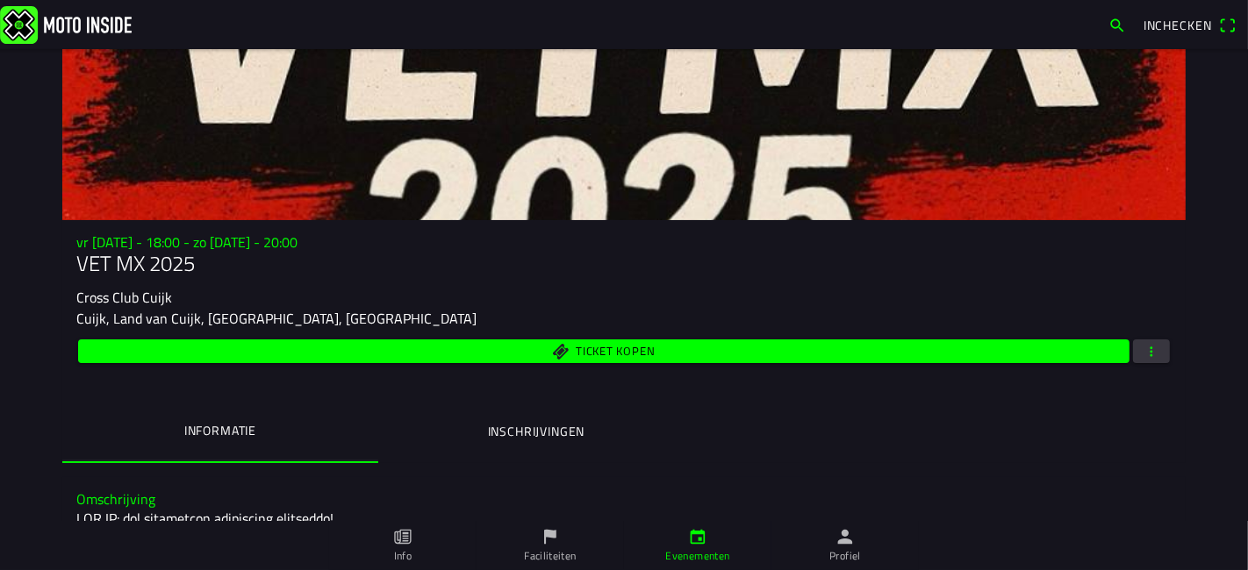
click at [1144, 349] on span "button" at bounding box center [1151, 352] width 16 height 24
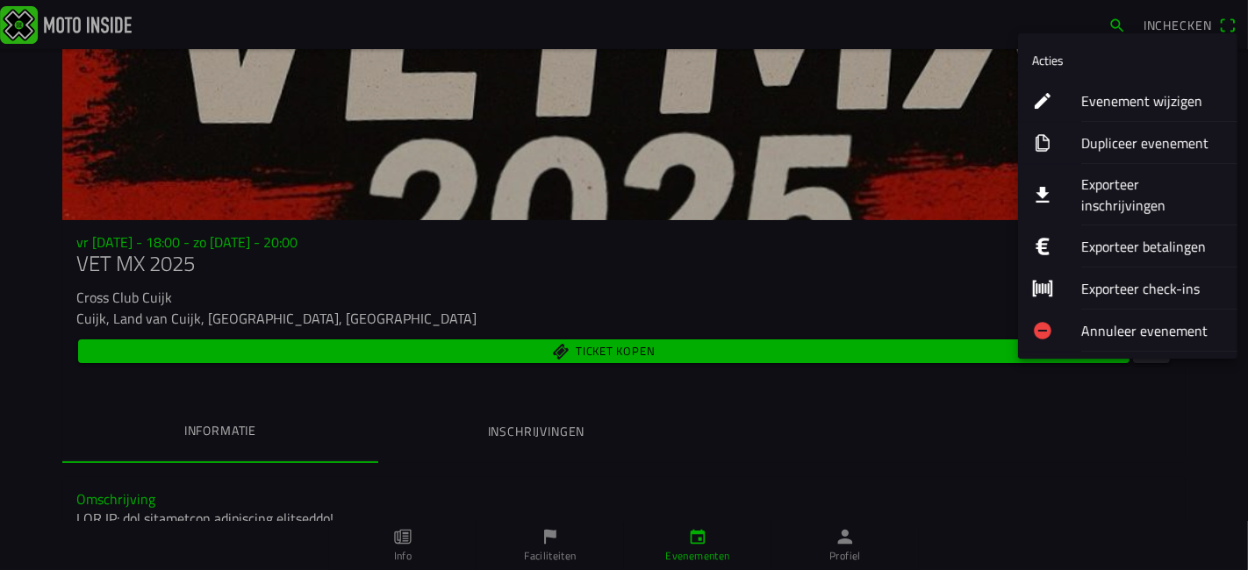
click at [1139, 176] on ion-label "Exporteer inschrijvingen" at bounding box center [1152, 195] width 142 height 42
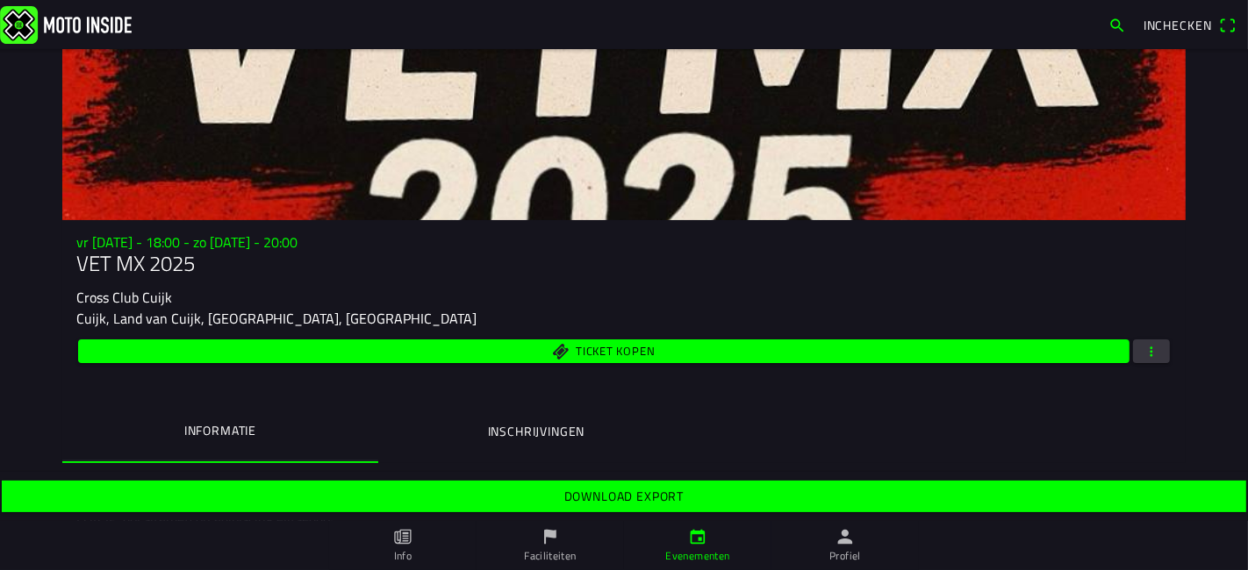
click at [736, 476] on div "Download export" at bounding box center [624, 496] width 1248 height 49
click at [726, 492] on span "Download export" at bounding box center [623, 497] width 1217 height 32
drag, startPoint x: 275, startPoint y: 282, endPoint x: 280, endPoint y: 294, distance: 13.0
click at [275, 282] on div "vr [DATE] - 18:00 - zo [DATE] - 20:00 VET MX 2025 Cross Club Cuijk Cuijk, [GEOG…" at bounding box center [623, 300] width 1123 height 132
click at [612, 422] on button "Inschrijvingen" at bounding box center [536, 432] width 316 height 60
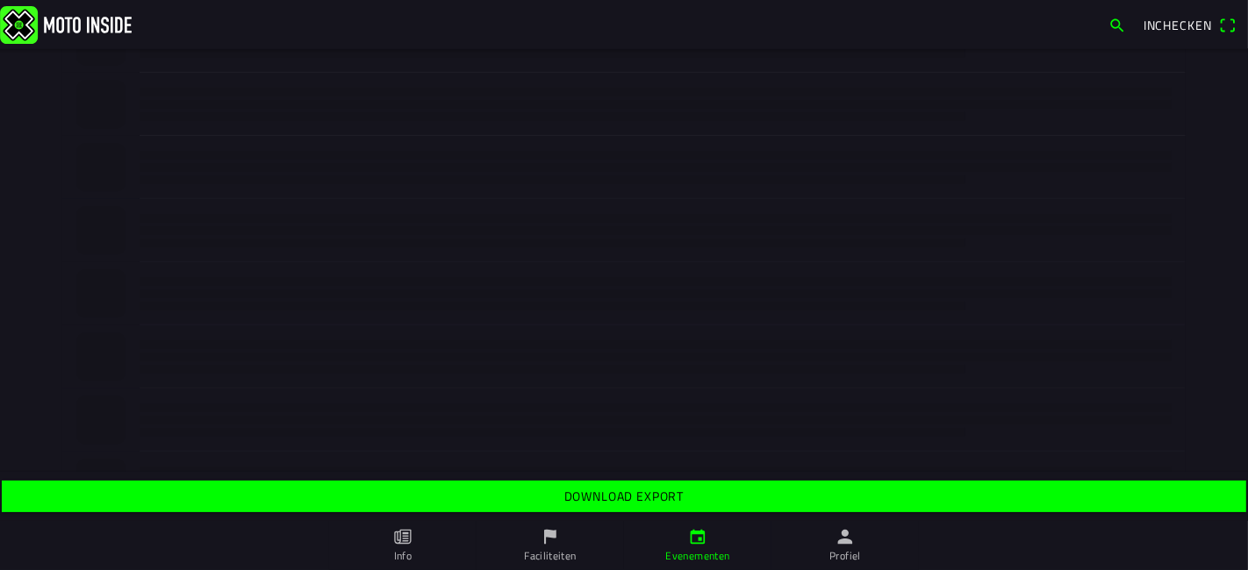
scroll to position [292, 0]
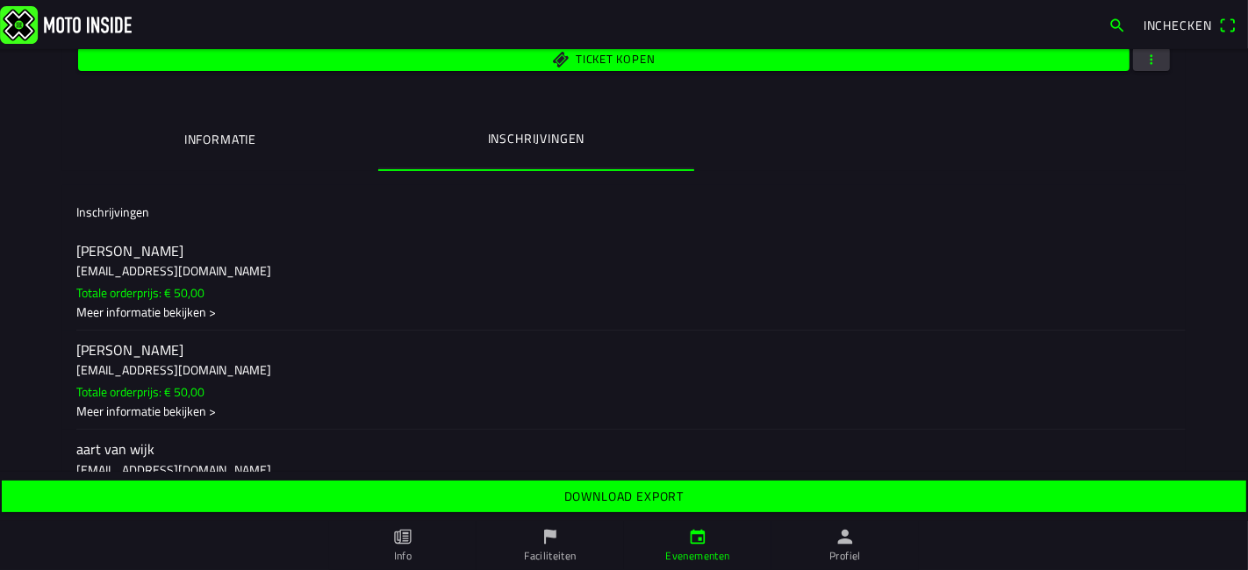
click at [998, 166] on ion-segment "Informatie Inschrijvingen" at bounding box center [623, 140] width 1123 height 61
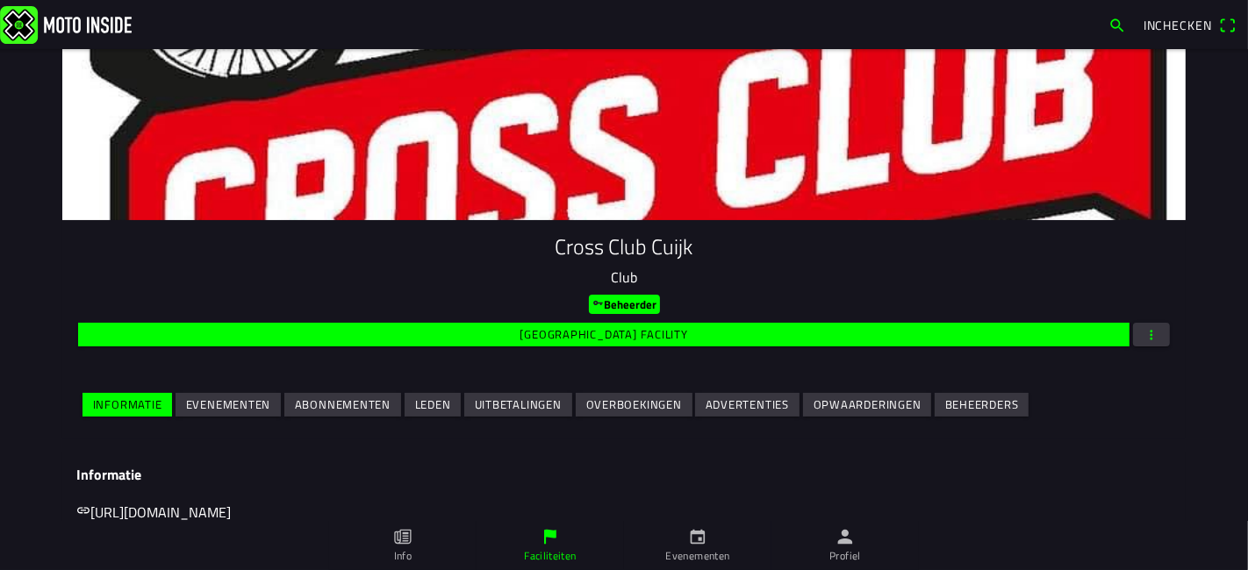
click at [0, 0] on slot "Evenementen" at bounding box center [0, 0] width 0 height 0
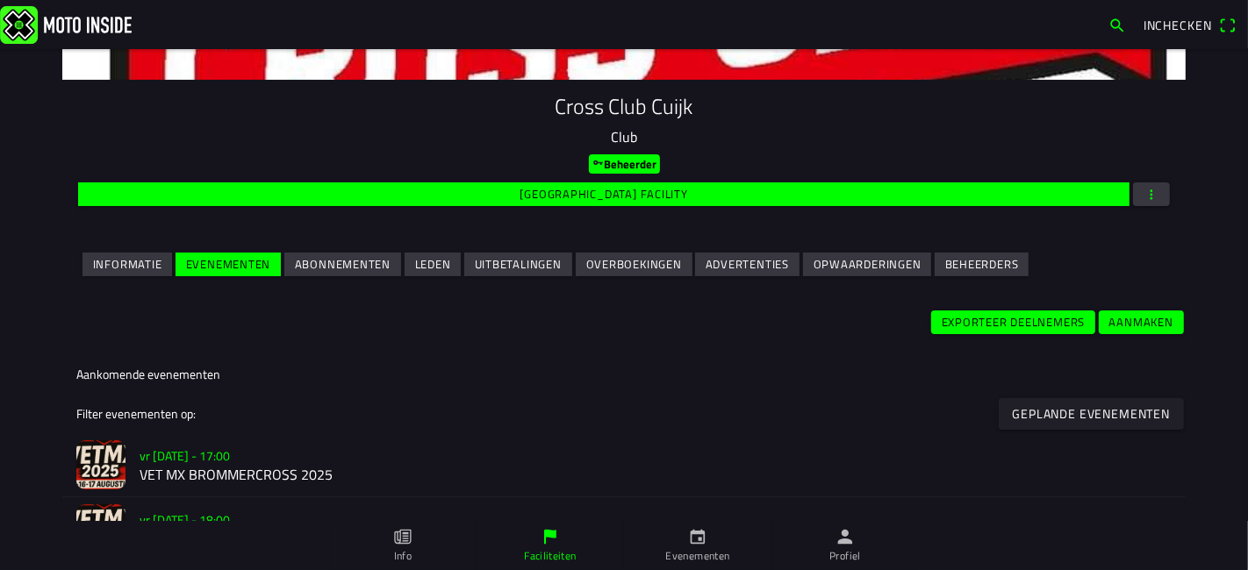
scroll to position [238, 0]
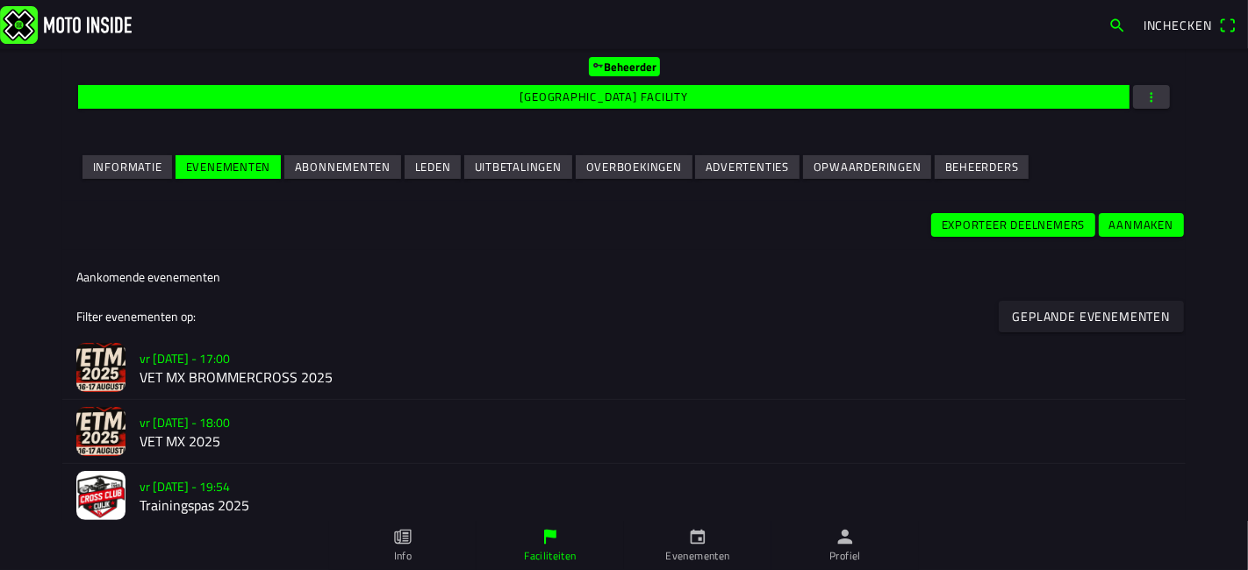
click at [250, 383] on h2 "VET MX BROMMERCROSS 2025" at bounding box center [655, 378] width 1032 height 17
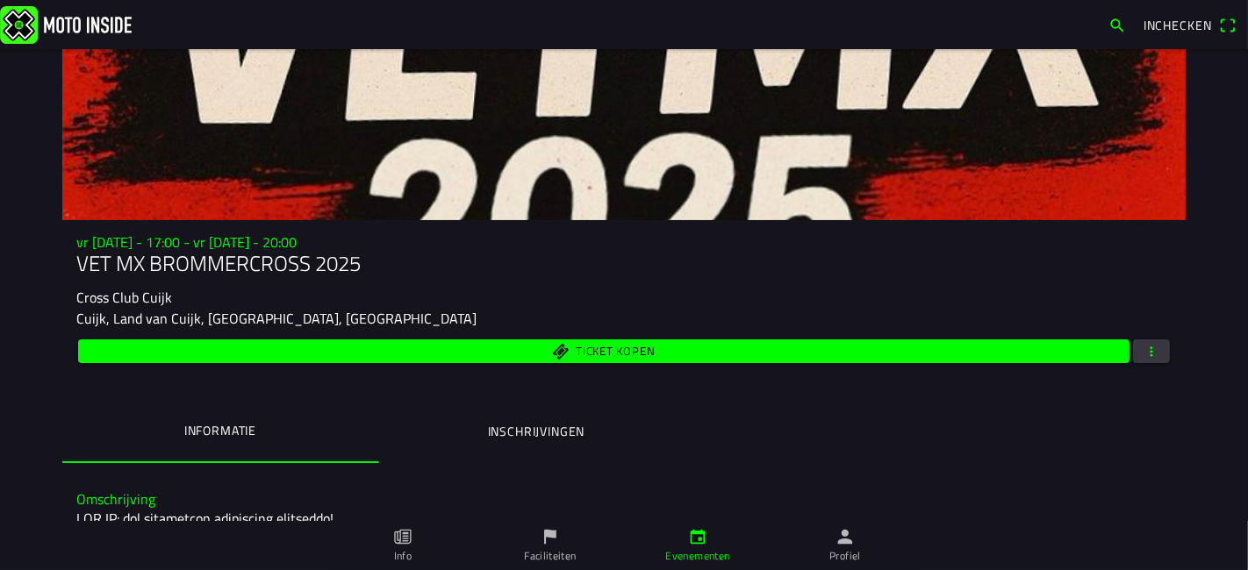
click at [1143, 360] on span "button" at bounding box center [1151, 352] width 16 height 24
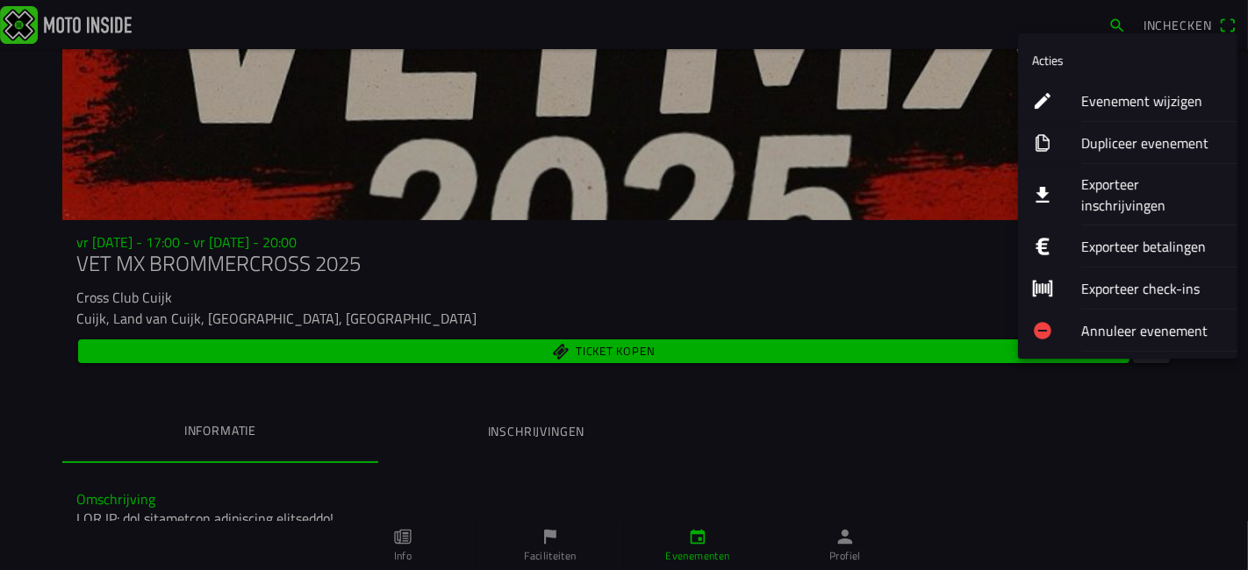
click at [1113, 183] on ion-label "Exporteer inschrijvingen" at bounding box center [1152, 195] width 142 height 42
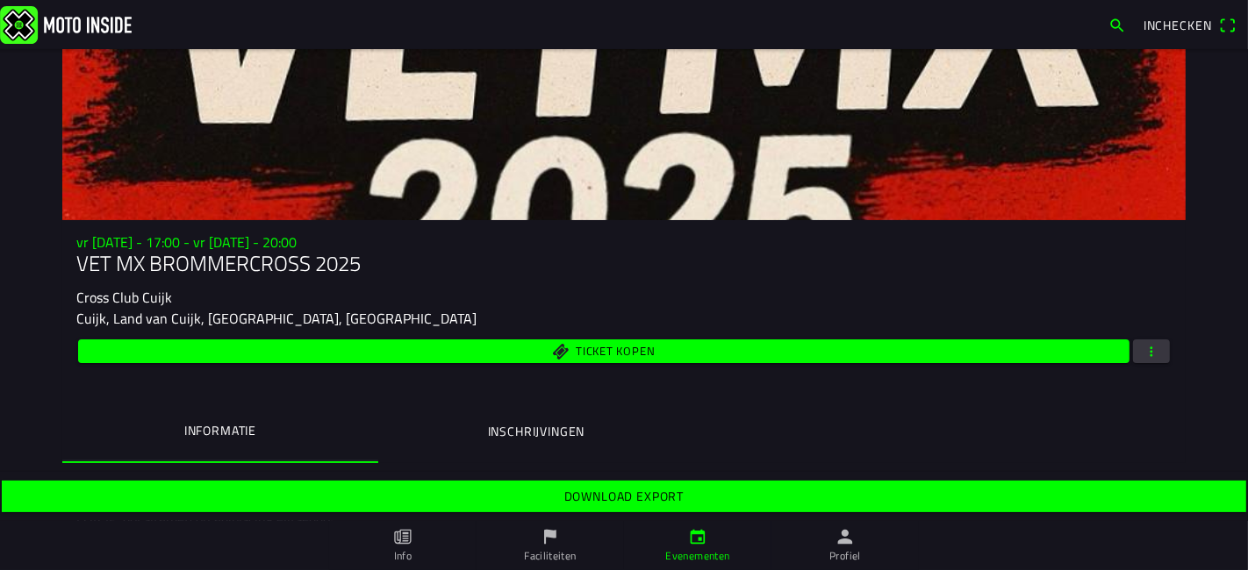
click at [581, 508] on span "Download export" at bounding box center [623, 497] width 1217 height 32
